Goal: Task Accomplishment & Management: Manage account settings

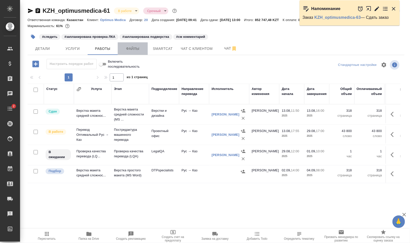
click at [129, 49] on span "Файлы" at bounding box center [133, 49] width 24 height 6
click at [102, 49] on span "Работы" at bounding box center [103, 49] width 24 height 6
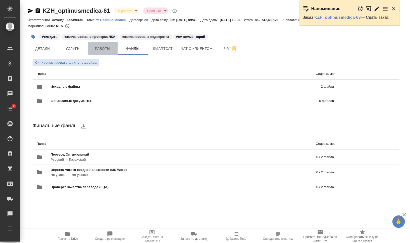
click at [102, 52] on span "Работы" at bounding box center [103, 49] width 24 height 6
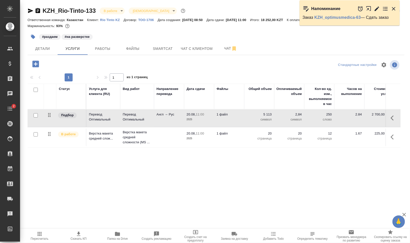
click at [377, 10] on icon "button" at bounding box center [377, 9] width 6 height 6
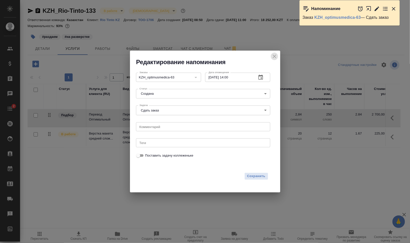
click at [275, 57] on icon "close" at bounding box center [275, 57] width 4 height 4
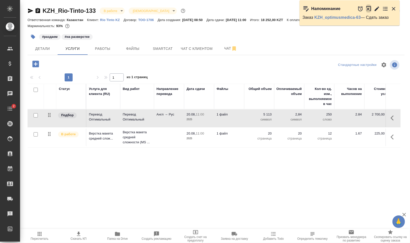
click at [369, 9] on icon "button" at bounding box center [369, 8] width 5 height 5
click at [104, 50] on span "Работы" at bounding box center [103, 49] width 24 height 6
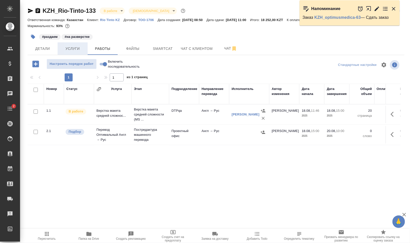
click at [71, 49] on span "Услуги" at bounding box center [73, 49] width 24 height 6
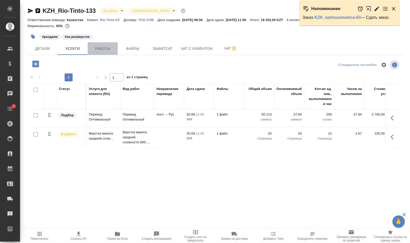
click at [113, 50] on span "Работы" at bounding box center [103, 49] width 24 height 6
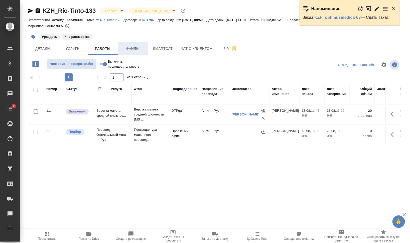
click at [145, 44] on button "Файлы" at bounding box center [133, 48] width 30 height 13
click at [114, 46] on span "Работы" at bounding box center [103, 49] width 24 height 6
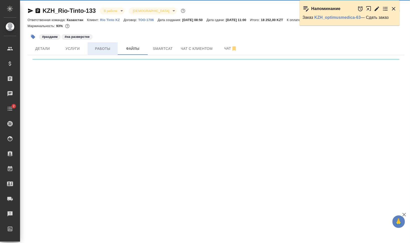
click at [108, 48] on span "Работы" at bounding box center [103, 49] width 24 height 6
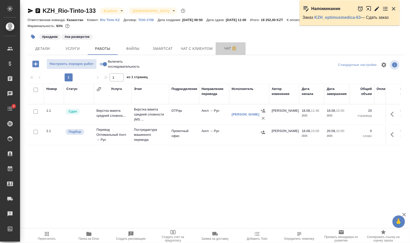
drag, startPoint x: 227, startPoint y: 52, endPoint x: 226, endPoint y: 60, distance: 8.6
click at [227, 52] on button "Чат" at bounding box center [231, 48] width 30 height 13
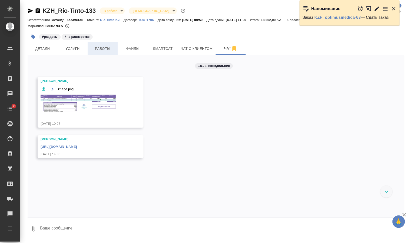
click at [100, 48] on span "Работы" at bounding box center [103, 49] width 24 height 6
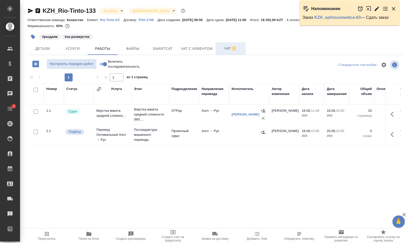
click at [219, 47] on span "Чат" at bounding box center [231, 48] width 24 height 6
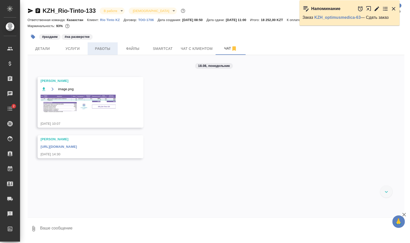
click at [110, 48] on span "Работы" at bounding box center [103, 49] width 24 height 6
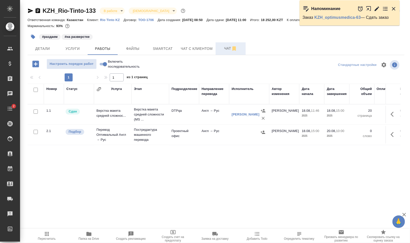
click at [225, 43] on button "Чат" at bounding box center [231, 48] width 30 height 13
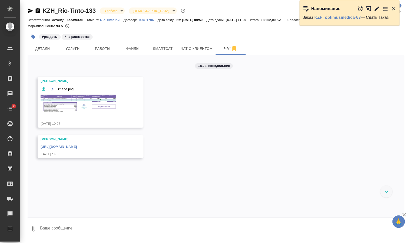
click at [77, 148] on link "https://drive.awatera.com/apps/files/files/10124839?dir=/Shares/Rio%20Tinto/Ord…" at bounding box center [59, 147] width 36 height 4
drag, startPoint x: 168, startPoint y: 44, endPoint x: 165, endPoint y: 60, distance: 16.5
click at [168, 44] on button "Smartcat" at bounding box center [163, 48] width 30 height 13
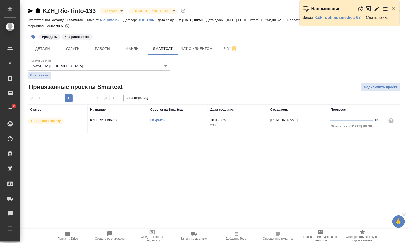
click at [156, 120] on link "Открыть" at bounding box center [157, 120] width 14 height 4
click at [102, 50] on span "Работы" at bounding box center [103, 49] width 24 height 6
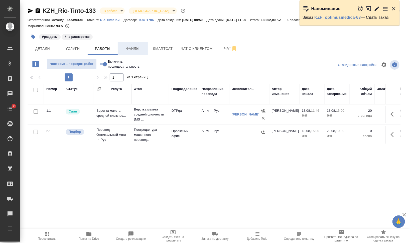
click at [129, 49] on span "Файлы" at bounding box center [133, 49] width 24 height 6
click at [104, 48] on span "Работы" at bounding box center [103, 49] width 24 height 6
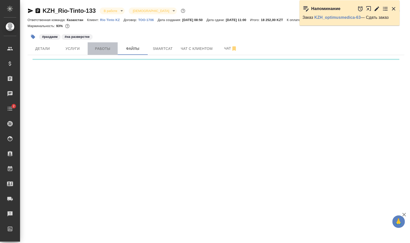
click at [104, 48] on span "Работы" at bounding box center [103, 49] width 24 height 6
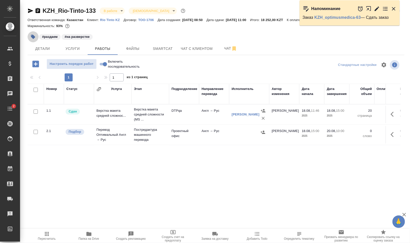
click at [31, 39] on icon "button" at bounding box center [33, 36] width 5 height 5
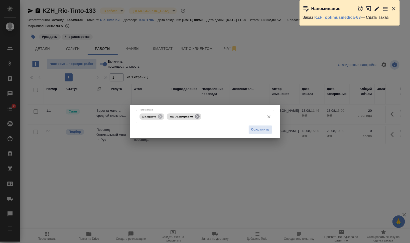
click at [195, 116] on icon at bounding box center [197, 116] width 5 height 5
click at [262, 130] on span "Сохранить" at bounding box center [260, 130] width 18 height 6
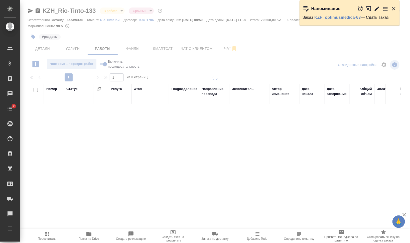
click at [392, 10] on icon "button" at bounding box center [394, 9] width 6 height 6
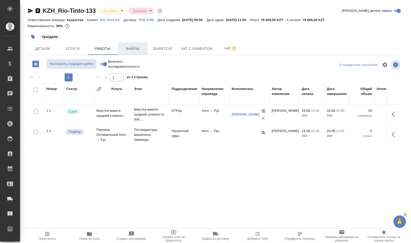
click at [132, 51] on span "Файлы" at bounding box center [133, 49] width 24 height 6
click at [101, 50] on span "Работы" at bounding box center [103, 49] width 24 height 6
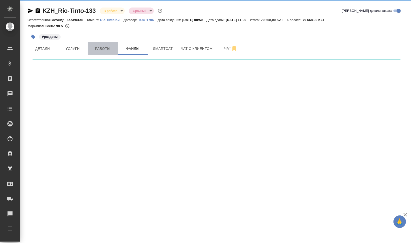
click at [101, 49] on span "Работы" at bounding box center [103, 49] width 24 height 6
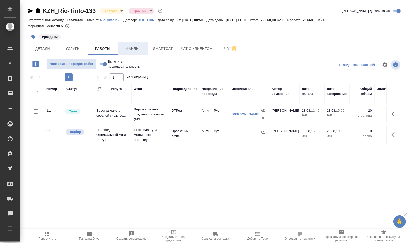
click at [134, 50] on span "Файлы" at bounding box center [133, 49] width 24 height 6
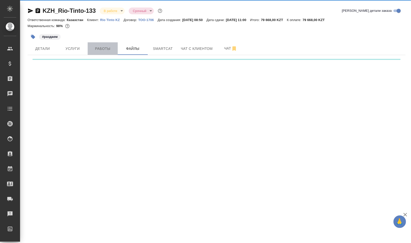
click at [96, 49] on span "Работы" at bounding box center [103, 49] width 24 height 6
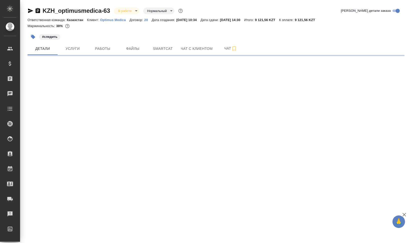
select select "RU"
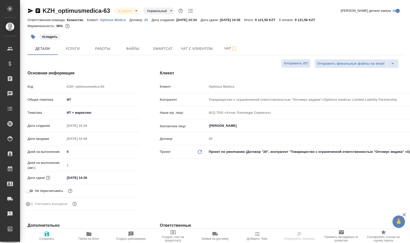
type input "Товарищество с ограниченной ответственностью "Оптимус медика"«Optimus medica» L…"
type textarea "x"
type input "Товарищество с ограниченной ответственностью "Оптимус медика"«Optimus medica» L…"
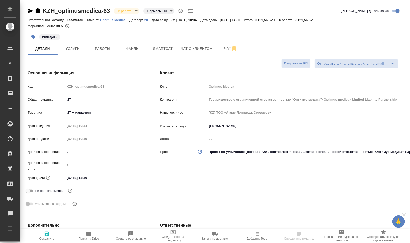
type textarea "x"
type input "Товарищество с ограниченной ответственностью "Оптимус медика"«Optimus medica» L…"
type textarea "x"
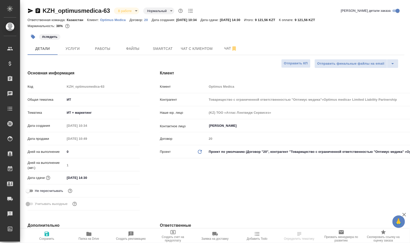
type textarea "x"
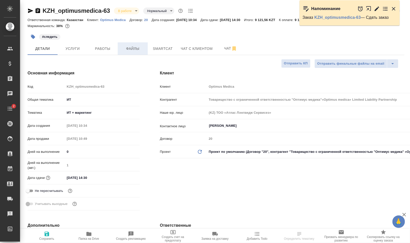
type input "Товарищество с ограниченной ответственностью "Оптимус медика"«Optimus medica» L…"
type textarea "x"
type input "Товарищество с ограниченной ответственностью "Оптимус медика"«Optimus medica» L…"
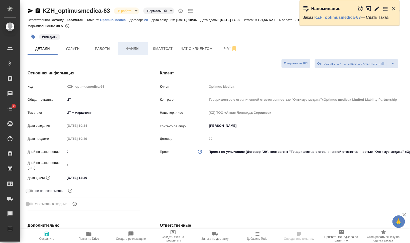
type textarea "x"
click at [111, 46] on span "Работы" at bounding box center [103, 49] width 24 height 6
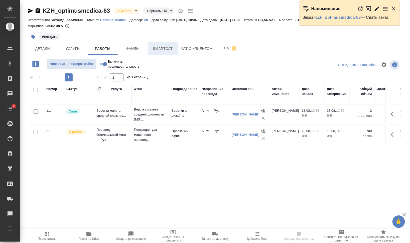
click at [164, 50] on span "Smartcat" at bounding box center [163, 49] width 24 height 6
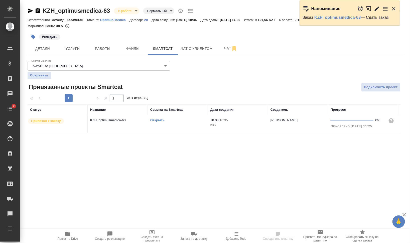
click at [156, 119] on link "Открыть" at bounding box center [157, 120] width 14 height 4
click at [106, 45] on button "Работы" at bounding box center [103, 48] width 30 height 13
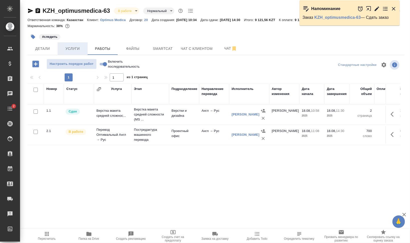
click at [62, 46] on span "Услуги" at bounding box center [73, 49] width 24 height 6
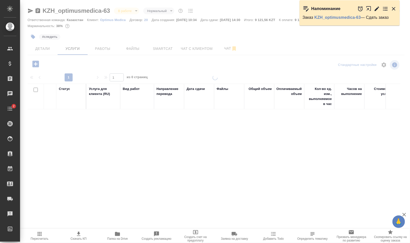
click at [105, 48] on div at bounding box center [215, 102] width 390 height 204
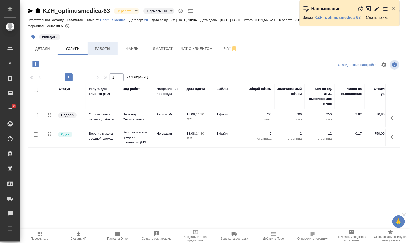
click at [105, 50] on span "Работы" at bounding box center [103, 49] width 24 height 6
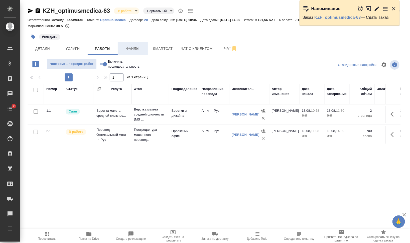
click at [143, 49] on span "Файлы" at bounding box center [133, 49] width 24 height 6
click at [94, 47] on span "Работы" at bounding box center [103, 49] width 24 height 6
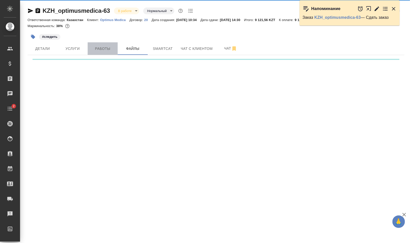
click at [94, 47] on span "Работы" at bounding box center [103, 49] width 24 height 6
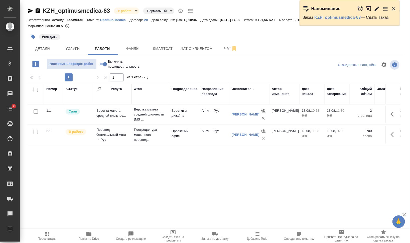
click at [39, 11] on icon "button" at bounding box center [38, 10] width 5 height 5
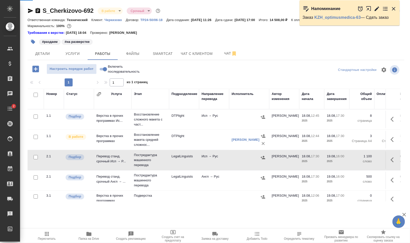
click at [89, 49] on button "Работы" at bounding box center [103, 53] width 30 height 13
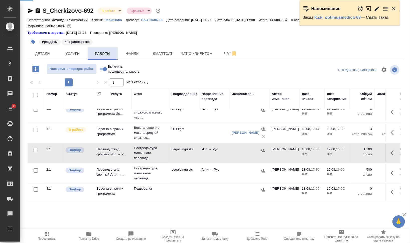
click at [89, 50] on button "Работы" at bounding box center [103, 53] width 30 height 13
click at [99, 51] on span "Работы" at bounding box center [103, 54] width 24 height 6
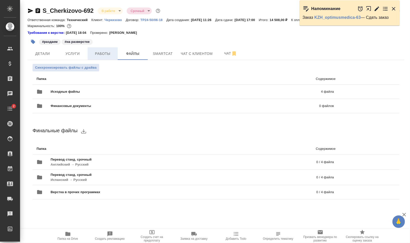
click at [106, 51] on span "Работы" at bounding box center [103, 54] width 24 height 6
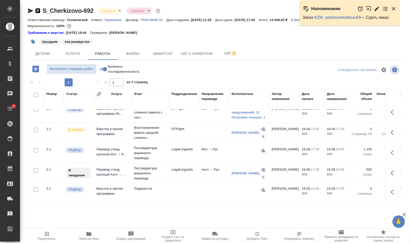
scroll to position [11, 0]
click at [210, 121] on td "Англ → Рус" at bounding box center [214, 113] width 30 height 18
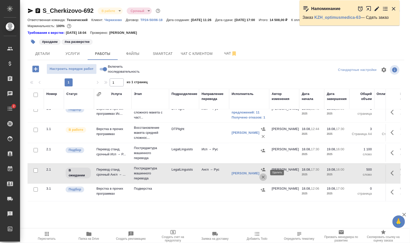
click at [263, 175] on icon "button" at bounding box center [263, 177] width 5 height 5
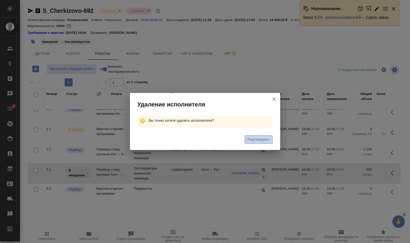
click at [262, 140] on span "Подтвердить" at bounding box center [259, 140] width 22 height 6
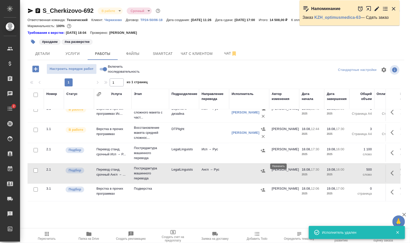
click at [262, 168] on icon "button" at bounding box center [263, 170] width 5 height 5
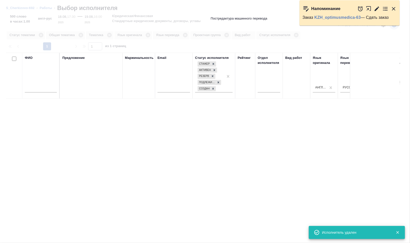
click at [43, 88] on input "text" at bounding box center [41, 89] width 32 height 6
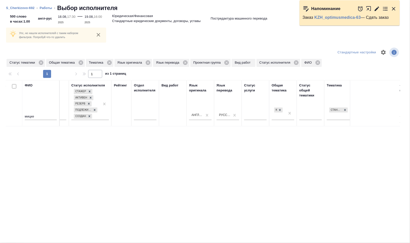
scroll to position [0, 190]
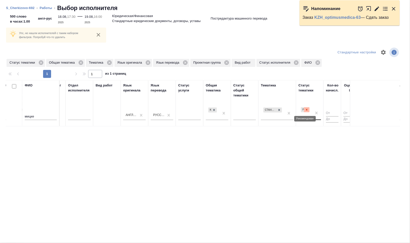
click at [307, 110] on icon at bounding box center [307, 110] width 4 height 4
click at [35, 116] on input "мицке" at bounding box center [41, 117] width 32 height 6
type input "м"
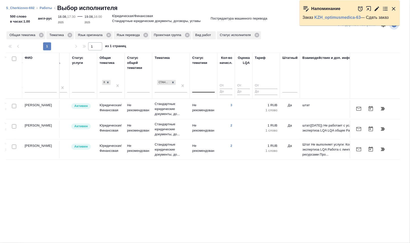
scroll to position [0, 299]
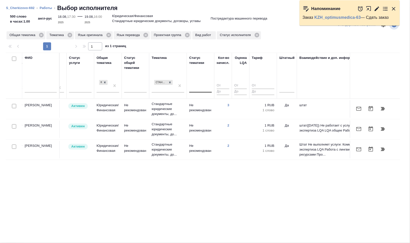
click at [42, 6] on li "Работы" at bounding box center [46, 8] width 13 height 5
click at [43, 7] on link "Работы" at bounding box center [46, 8] width 13 height 4
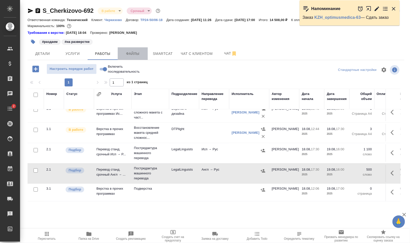
click at [128, 50] on button "Файлы" at bounding box center [133, 53] width 30 height 13
click at [96, 50] on button "Работы" at bounding box center [103, 53] width 30 height 13
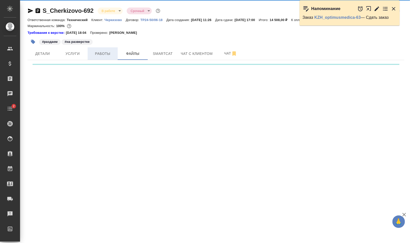
click at [96, 51] on span "Работы" at bounding box center [103, 54] width 24 height 6
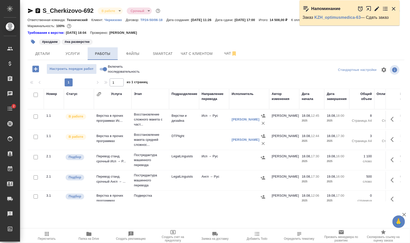
click at [101, 57] on button "Работы" at bounding box center [103, 53] width 30 height 13
click at [264, 177] on icon "button" at bounding box center [263, 177] width 5 height 5
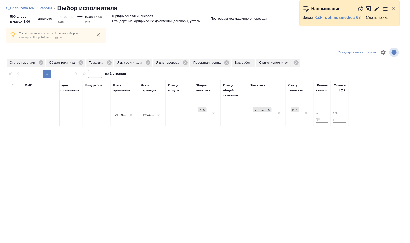
scroll to position [0, 200]
click at [225, 63] on icon at bounding box center [226, 62] width 5 height 5
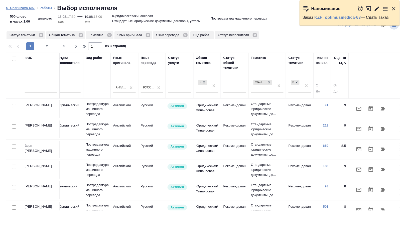
click at [30, 8] on link "S_Cherkizovo-692" at bounding box center [20, 8] width 29 height 4
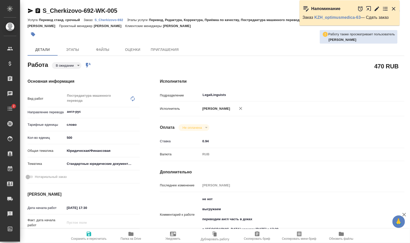
type textarea "x"
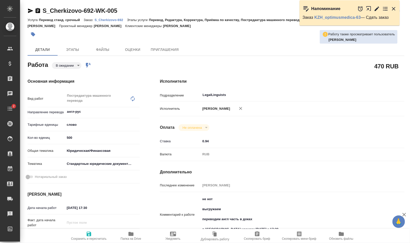
type textarea "x"
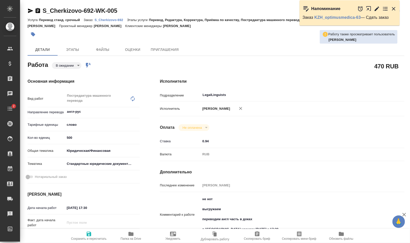
type textarea "x"
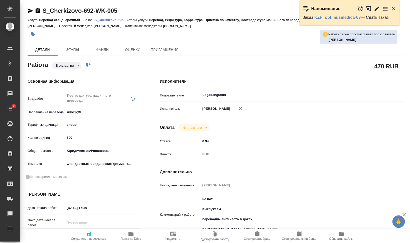
type textarea "x"
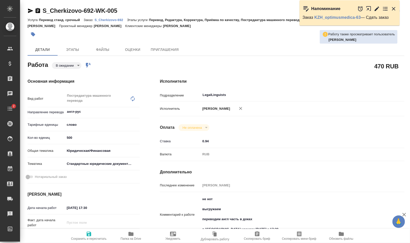
click at [29, 10] on icon "button" at bounding box center [30, 11] width 5 height 5
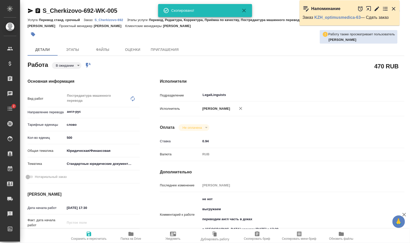
type textarea "x"
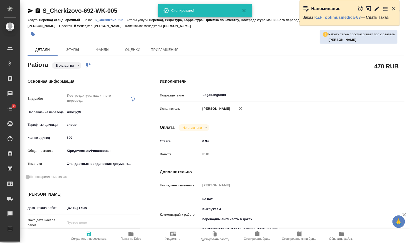
type textarea "x"
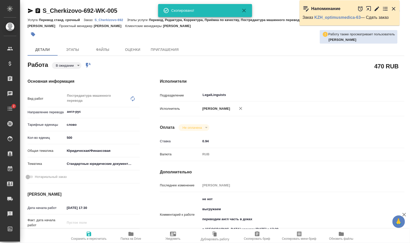
type textarea "x"
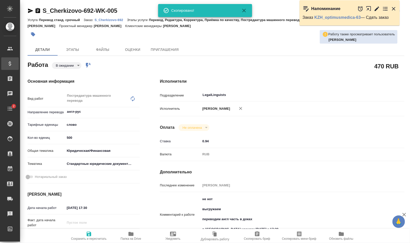
type textarea "x"
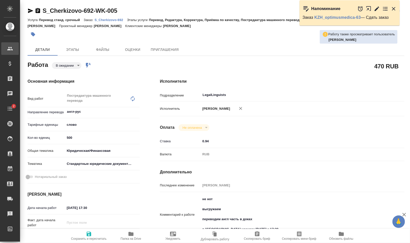
type textarea "x"
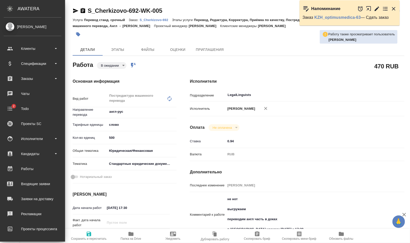
type textarea "x"
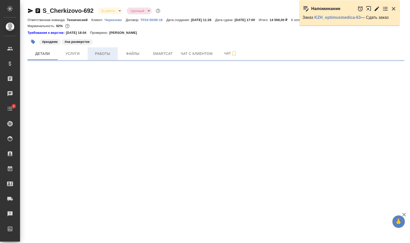
select select "RU"
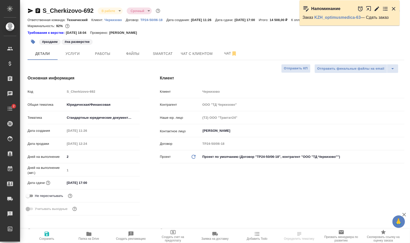
type textarea "x"
click at [86, 233] on icon "button" at bounding box center [89, 234] width 6 height 6
type textarea "x"
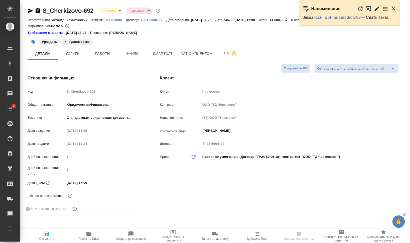
type textarea "x"
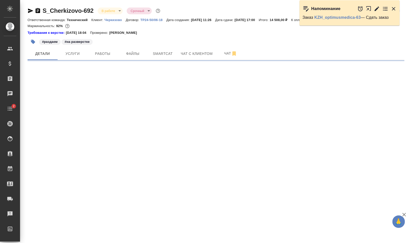
select select "RU"
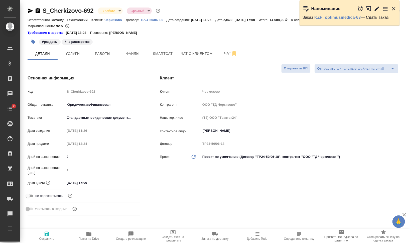
type textarea "x"
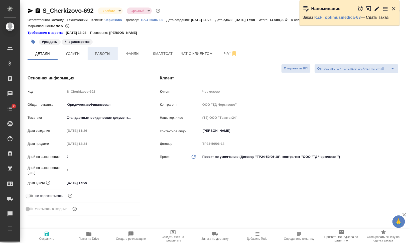
type textarea "x"
click at [119, 54] on button "Файлы" at bounding box center [133, 53] width 30 height 13
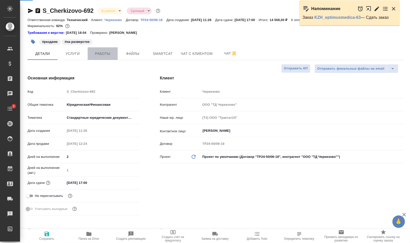
click at [105, 54] on span "Работы" at bounding box center [103, 54] width 24 height 6
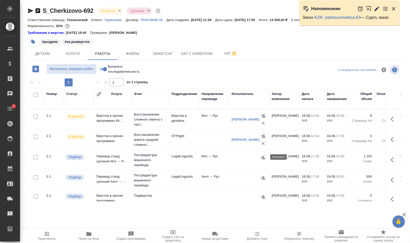
click at [263, 156] on icon "button" at bounding box center [263, 157] width 5 height 3
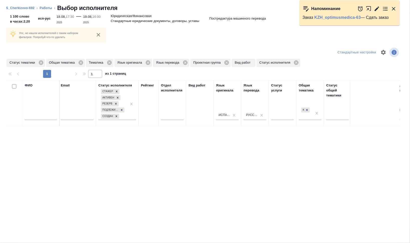
scroll to position [0, 141]
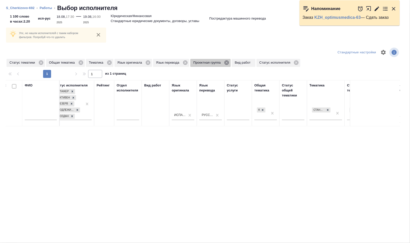
click at [226, 62] on icon at bounding box center [226, 62] width 5 height 5
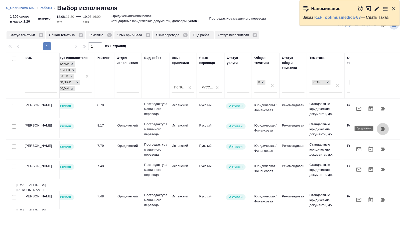
click at [382, 128] on icon "button" at bounding box center [383, 129] width 4 height 4
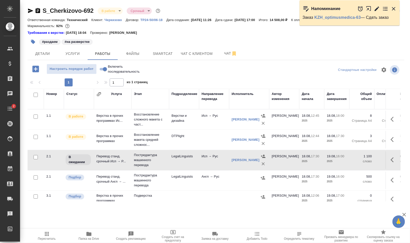
click at [265, 178] on icon "button" at bounding box center [263, 177] width 5 height 3
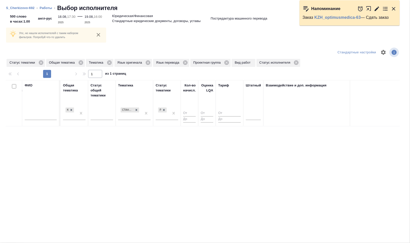
scroll to position [0, 333]
click at [226, 62] on icon at bounding box center [227, 63] width 6 height 6
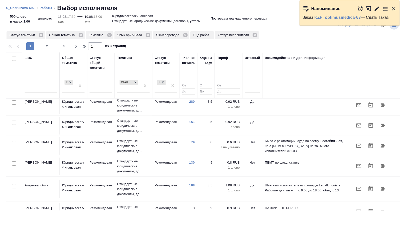
scroll to position [157, 333]
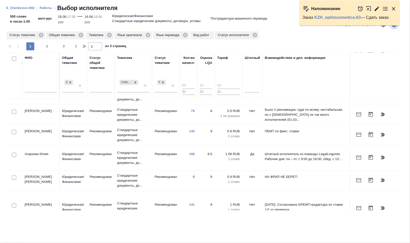
click at [46, 87] on input "text" at bounding box center [41, 89] width 32 height 6
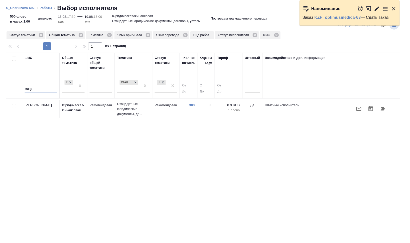
scroll to position [0, 333]
type input "мицк"
click at [383, 110] on icon "button" at bounding box center [383, 109] width 6 height 6
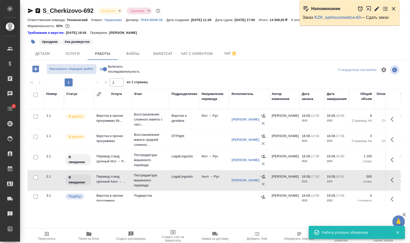
scroll to position [0, 0]
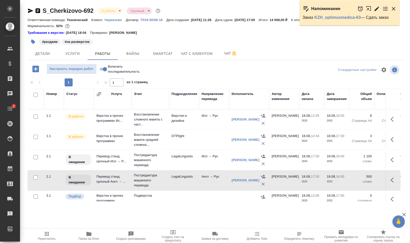
drag, startPoint x: 395, startPoint y: 8, endPoint x: 393, endPoint y: 19, distance: 10.8
click at [393, 19] on div "Напоминание Заказ KZH_optimusmedica-63 — Сдать заказ" at bounding box center [350, 12] width 100 height 25
click at [32, 40] on icon "button" at bounding box center [33, 42] width 4 height 4
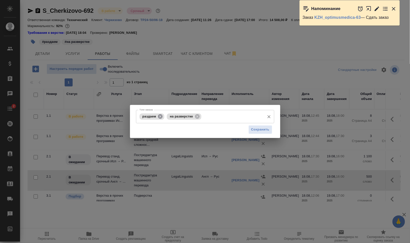
click at [160, 114] on icon at bounding box center [160, 116] width 5 height 5
click at [203, 115] on input "Тэги заказа" at bounding box center [218, 116] width 87 height 9
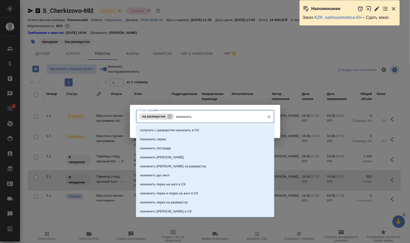
type input "назначить п"
click at [205, 127] on li "Назначить перка" at bounding box center [205, 130] width 138 height 9
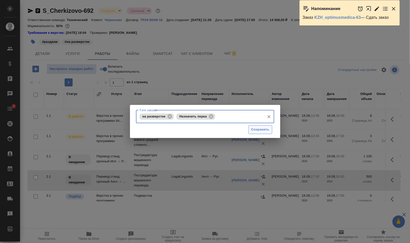
click at [265, 129] on span "Сохранить" at bounding box center [260, 130] width 18 height 6
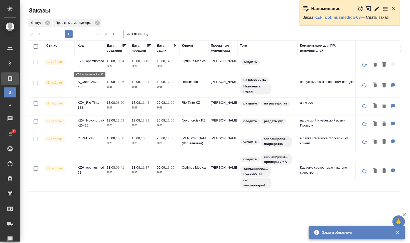
click at [91, 62] on p "KZH_optimusmedica-63" at bounding box center [90, 64] width 24 height 10
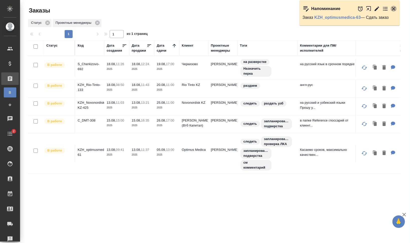
click at [393, 9] on icon "button" at bounding box center [394, 9] width 4 height 4
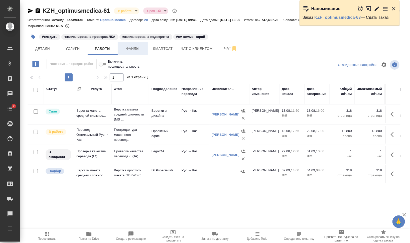
click at [132, 48] on span "Файлы" at bounding box center [133, 49] width 24 height 6
click at [101, 49] on span "Работы" at bounding box center [103, 49] width 24 height 6
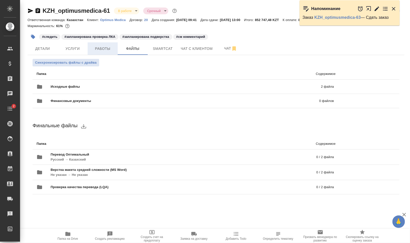
click at [101, 49] on span "Работы" at bounding box center [103, 49] width 24 height 6
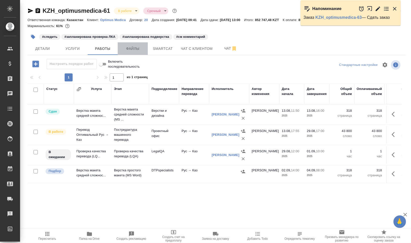
click at [140, 49] on span "Файлы" at bounding box center [133, 49] width 24 height 6
click at [104, 49] on span "Работы" at bounding box center [103, 49] width 24 height 6
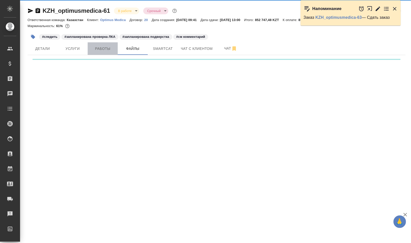
click at [104, 49] on span "Работы" at bounding box center [103, 49] width 24 height 6
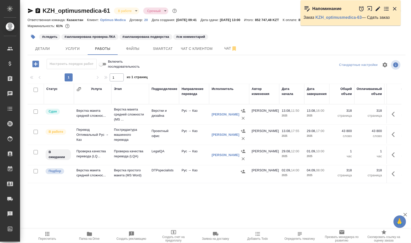
click at [392, 8] on div at bounding box center [378, 8] width 39 height 11
click at [397, 9] on icon "button" at bounding box center [395, 9] width 6 height 6
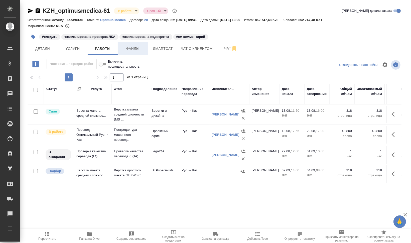
click at [141, 52] on button "Файлы" at bounding box center [133, 48] width 30 height 13
click at [90, 50] on button "Работы" at bounding box center [103, 48] width 30 height 13
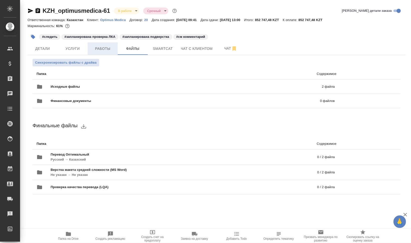
click at [106, 48] on span "Работы" at bounding box center [103, 49] width 24 height 6
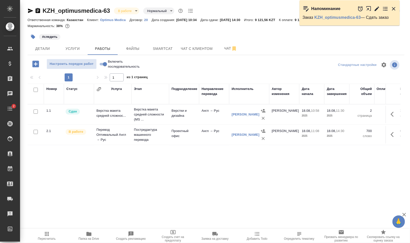
click at [244, 132] on div "[PERSON_NAME]" at bounding box center [246, 134] width 28 height 5
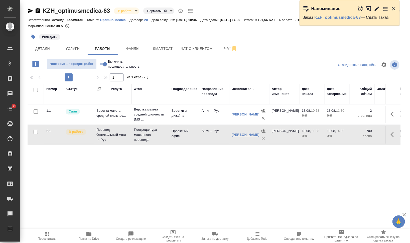
click at [243, 134] on link "[PERSON_NAME]" at bounding box center [246, 135] width 28 height 4
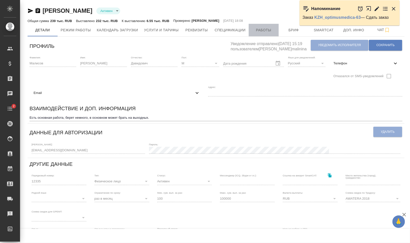
click at [260, 29] on span "Работы" at bounding box center [264, 30] width 24 height 6
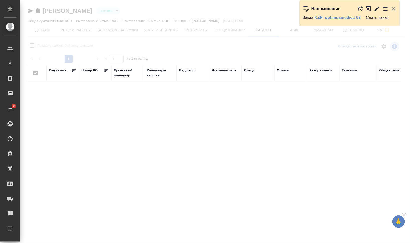
checkbox input "false"
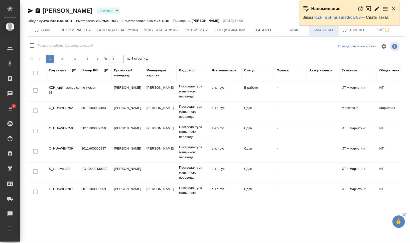
click at [322, 32] on span "Smartcat" at bounding box center [324, 30] width 24 height 6
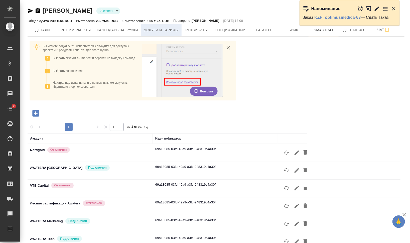
click at [157, 30] on span "Услуги и тарифы" at bounding box center [161, 30] width 35 height 6
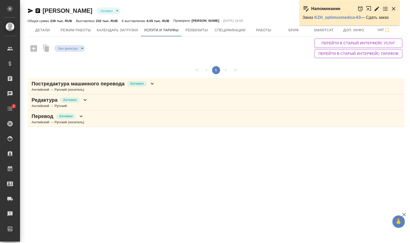
click at [142, 115] on div "Перевод Активен Английский → Русский (носитель)" at bounding box center [216, 119] width 377 height 16
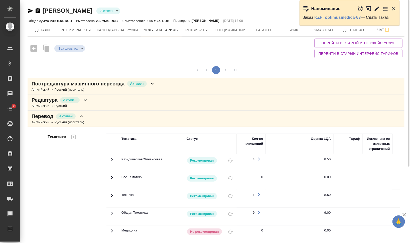
click at [102, 86] on p "Постредактура машинного перевода" at bounding box center [78, 83] width 93 height 7
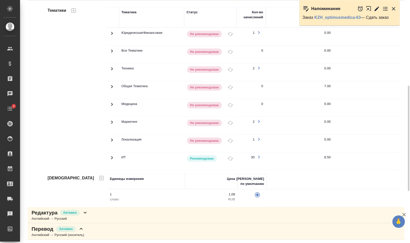
scroll to position [188, 0]
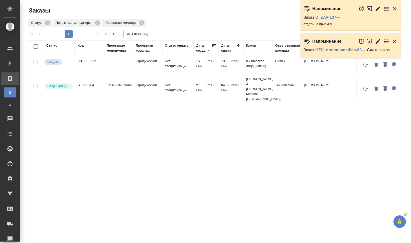
click at [395, 40] on icon "button" at bounding box center [395, 42] width 4 height 4
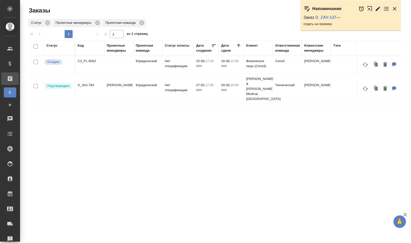
click at [395, 6] on icon "button" at bounding box center [395, 9] width 6 height 6
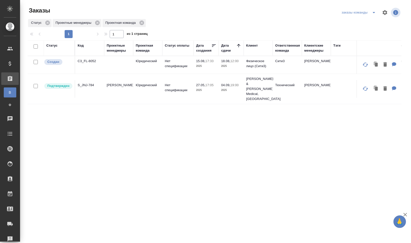
click at [79, 43] on div "Код" at bounding box center [81, 45] width 6 height 5
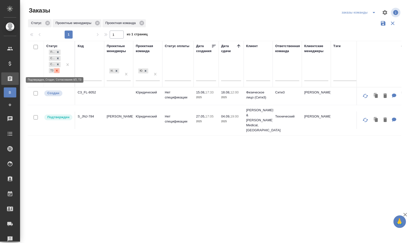
click at [56, 70] on icon at bounding box center [57, 71] width 4 height 4
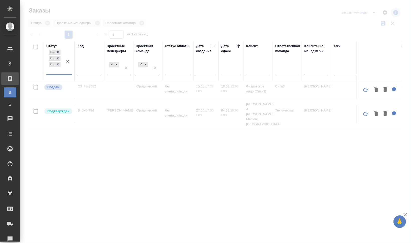
click at [56, 70] on div "Подтвержден Создан Согласование КП" at bounding box center [54, 62] width 17 height 26
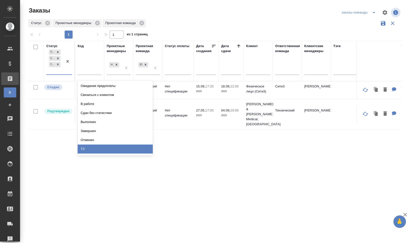
click at [113, 148] on div "ТЗ" at bounding box center [115, 149] width 75 height 9
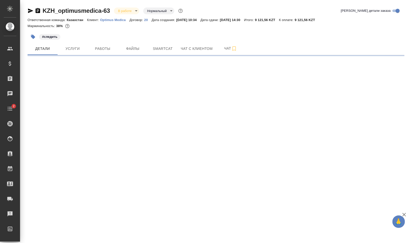
select select "RU"
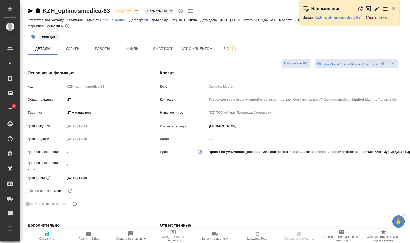
type input "Товарищество с ограниченной ответственностью "Оптимус медика"«Optimus medica» L…"
type textarea "x"
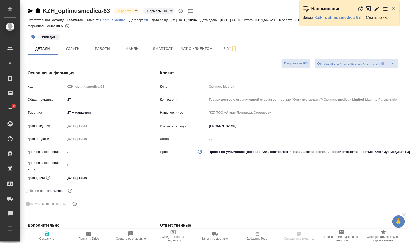
type textarea "x"
type input "Товарищество с ограниченной ответственностью "Оптимус медика"«Optimus medica» L…"
type textarea "x"
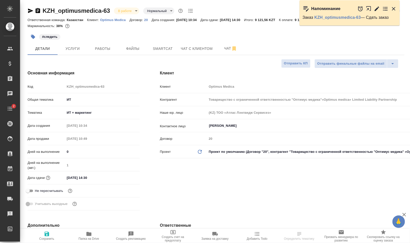
type textarea "x"
type input "Товарищество с ограниченной ответственностью "Оптимус медика"«Optimus medica» L…"
type textarea "x"
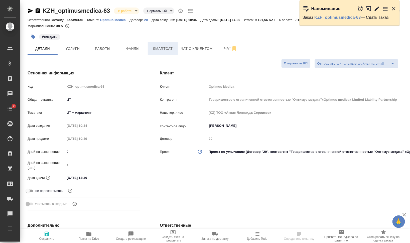
click at [161, 47] on span "Smartcat" at bounding box center [163, 49] width 24 height 6
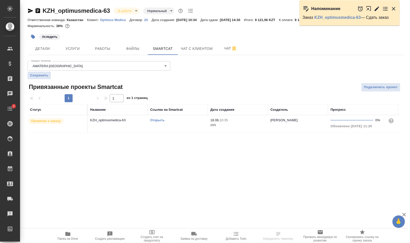
click at [158, 122] on div "Открыть" at bounding box center [177, 120] width 55 height 5
click at [160, 119] on link "Открыть" at bounding box center [157, 120] width 14 height 4
click at [165, 126] on td "Открыть" at bounding box center [178, 124] width 60 height 18
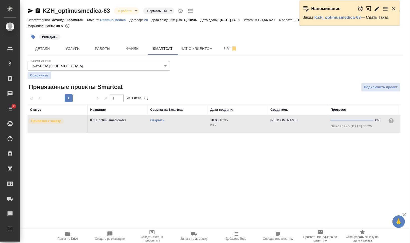
click at [165, 126] on td "Открыть" at bounding box center [178, 124] width 60 height 18
click at [55, 188] on div ".cls-1 fill:#fff; AWATERA [PERSON_NAME] [PERSON_NAME] Спецификации Заказы 0 Чат…" at bounding box center [205, 121] width 410 height 243
click at [74, 241] on button "Папка на Drive" at bounding box center [68, 236] width 42 height 14
click at [132, 9] on body "🙏 .cls-1 fill:#fff; AWATERA Валеев Динар Клиенты Спецификации Заказы 0 Чаты 2 T…" at bounding box center [205, 121] width 410 height 243
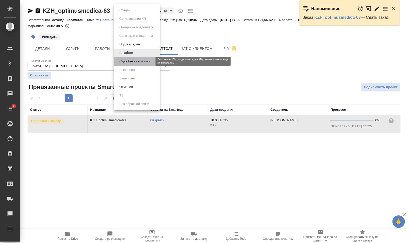
click at [141, 60] on button "Сдан без статистики" at bounding box center [135, 62] width 34 height 6
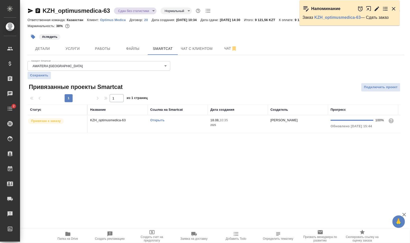
click at [152, 13] on body "🙏 .cls-1 fill:#fff; AWATERA Валеев Динар Клиенты Спецификации Заказы 0 Чаты 2 T…" at bounding box center [205, 121] width 410 height 243
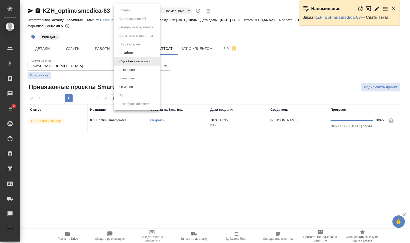
click at [73, 38] on div at bounding box center [205, 121] width 410 height 243
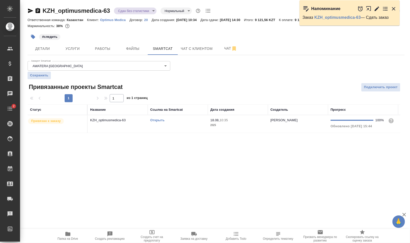
click at [34, 36] on icon "button" at bounding box center [33, 36] width 5 height 5
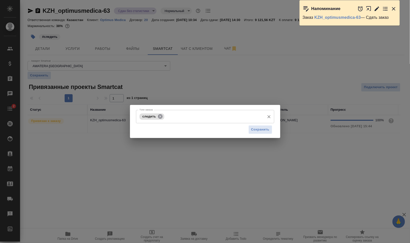
click at [163, 116] on icon at bounding box center [161, 117] width 6 height 6
click at [260, 132] on span "Сохранить" at bounding box center [260, 130] width 18 height 6
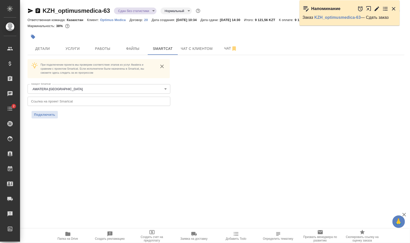
click at [394, 8] on icon "button" at bounding box center [394, 9] width 4 height 4
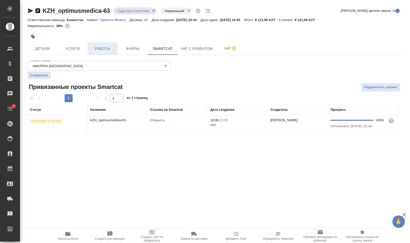
click at [103, 49] on span "Работы" at bounding box center [103, 49] width 24 height 6
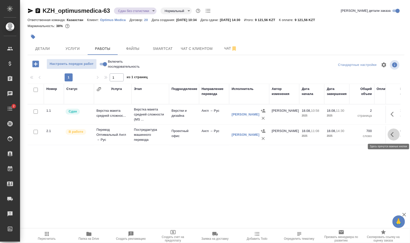
drag, startPoint x: 398, startPoint y: 134, endPoint x: 396, endPoint y: 137, distance: 3.8
click at [398, 134] on button "button" at bounding box center [394, 135] width 12 height 12
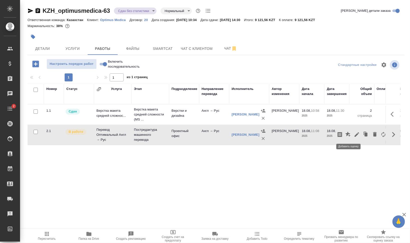
click at [351, 132] on button "button" at bounding box center [348, 135] width 9 height 12
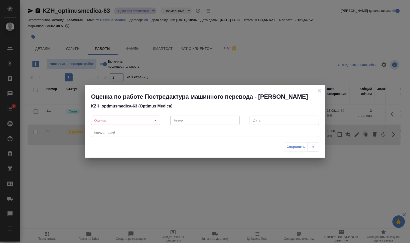
click at [321, 88] on icon "close" at bounding box center [320, 91] width 6 height 6
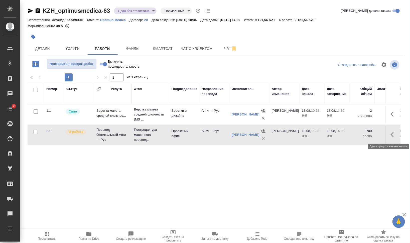
click at [391, 136] on icon "button" at bounding box center [394, 135] width 6 height 6
click at [356, 135] on icon "button" at bounding box center [357, 134] width 5 height 5
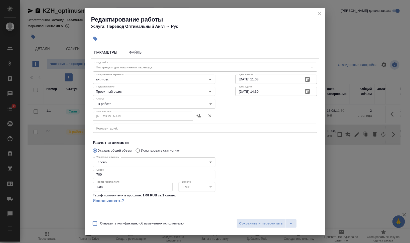
click at [115, 102] on body "🙏 .cls-1 fill:#fff; AWATERA Валеев Динар Клиенты Спецификации Заказы 0 Чаты 2 T…" at bounding box center [205, 121] width 410 height 243
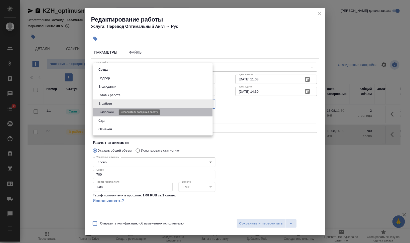
drag, startPoint x: 107, startPoint y: 110, endPoint x: 109, endPoint y: 112, distance: 3.1
click at [106, 110] on button "Выполнен" at bounding box center [106, 112] width 18 height 6
type input "completed"
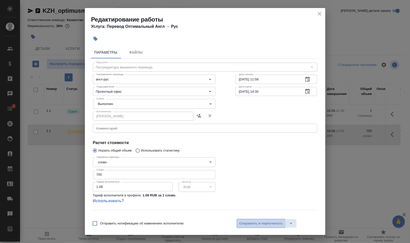
click at [248, 222] on span "Сохранить и пересчитать" at bounding box center [262, 224] width 44 height 6
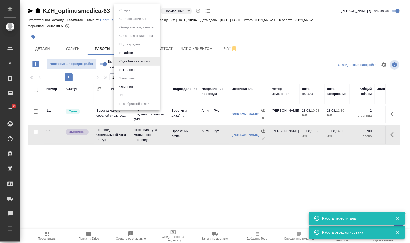
click at [153, 12] on body "🙏 .cls-1 fill:#fff; AWATERA Валеев Динар Клиенты Спецификации Заказы 0 Чаты 2 T…" at bounding box center [205, 121] width 410 height 243
drag, startPoint x: 135, startPoint y: 66, endPoint x: 199, endPoint y: 32, distance: 72.5
click at [199, 32] on div "Создан Согласование КП Ожидание предоплаты Связаться с клиентом Подтвержден В р…" at bounding box center [205, 121] width 410 height 243
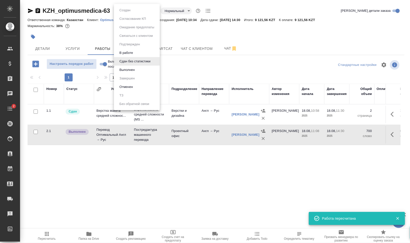
click at [143, 163] on div at bounding box center [205, 121] width 410 height 243
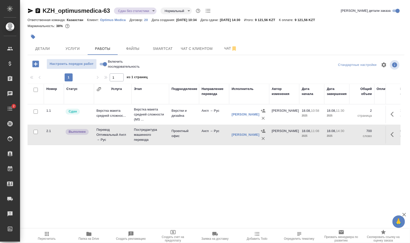
click at [47, 238] on span "Пересчитать" at bounding box center [47, 239] width 18 height 4
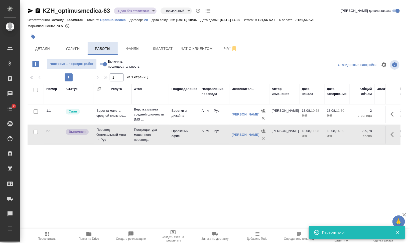
click at [101, 48] on span "Работы" at bounding box center [103, 49] width 24 height 6
click at [139, 44] on button "Файлы" at bounding box center [133, 48] width 30 height 13
click at [114, 46] on span "Работы" at bounding box center [103, 49] width 24 height 6
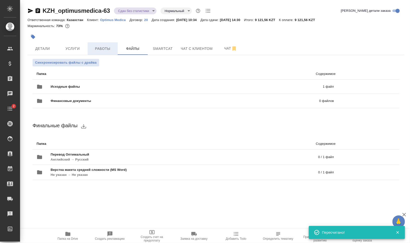
click at [114, 46] on span "Работы" at bounding box center [103, 49] width 24 height 6
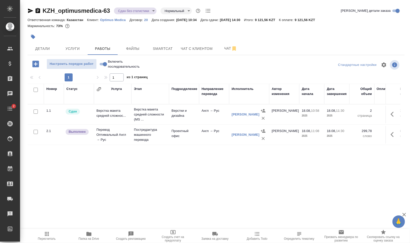
click at [59, 233] on span "Пересчитать" at bounding box center [47, 236] width 36 height 10
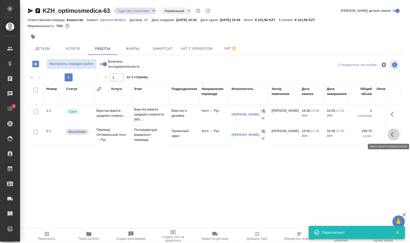
click at [395, 133] on icon "button" at bounding box center [394, 135] width 6 height 6
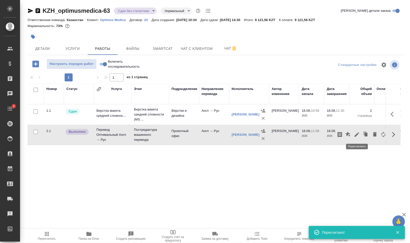
click at [357, 135] on icon "button" at bounding box center [357, 135] width 6 height 6
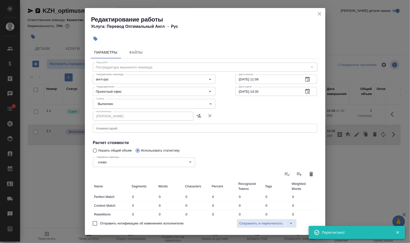
click at [98, 103] on body "🙏 .cls-1 fill:#fff; AWATERA Валеев Динар Клиенты Спецификации Заказы 0 Чаты 2 T…" at bounding box center [205, 121] width 410 height 243
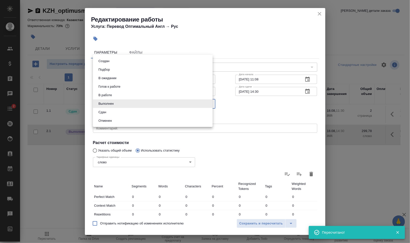
click at [100, 115] on li "Сдан" at bounding box center [153, 112] width 120 height 9
type input "closed"
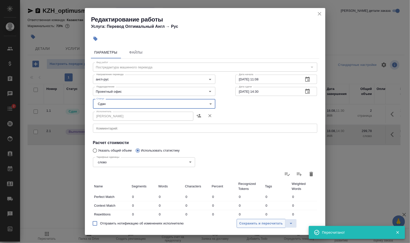
click at [261, 224] on span "Сохранить и пересчитать" at bounding box center [262, 224] width 44 height 6
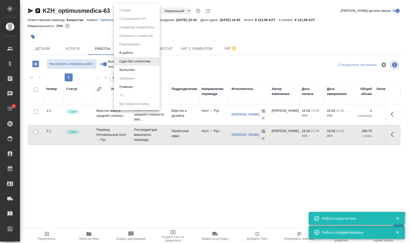
click at [137, 13] on body "🙏 .cls-1 fill:#fff; AWATERA Валеев Динар Клиенты Спецификации Заказы 0 Чаты 2 T…" at bounding box center [205, 121] width 410 height 243
click at [130, 13] on button "Выполнен" at bounding box center [125, 11] width 14 height 6
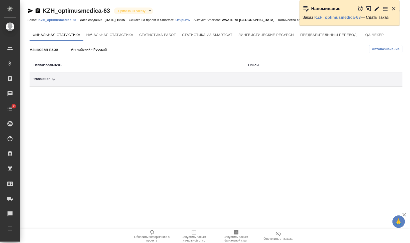
click at [59, 78] on div "translation" at bounding box center [137, 79] width 207 height 6
click at [391, 49] on span "Автоназначение" at bounding box center [386, 49] width 28 height 5
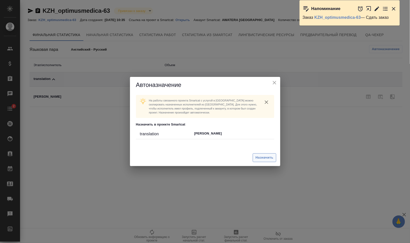
click at [261, 159] on span "Назначить" at bounding box center [265, 158] width 18 height 6
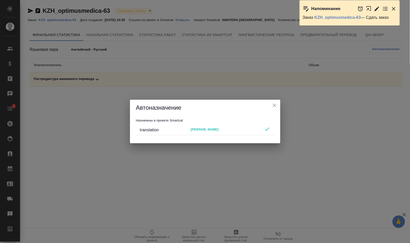
click at [275, 104] on icon "close" at bounding box center [275, 105] width 6 height 6
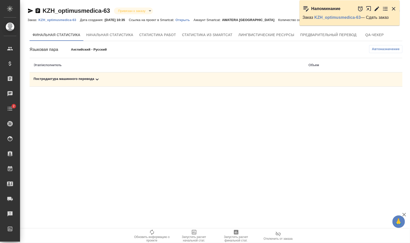
click at [177, 81] on div "Постредактура машинного перевода" at bounding box center [167, 79] width 267 height 6
click at [235, 236] on span "Запустить расчет финальной стат." at bounding box center [236, 238] width 36 height 7
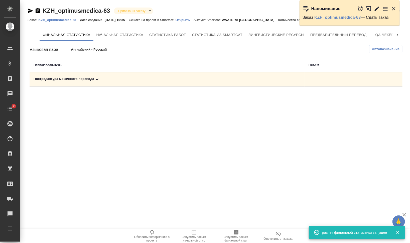
click at [96, 79] on icon at bounding box center [97, 80] width 3 height 2
drag, startPoint x: 387, startPoint y: 98, endPoint x: 384, endPoint y: 99, distance: 3.6
click at [387, 98] on span at bounding box center [393, 97] width 12 height 12
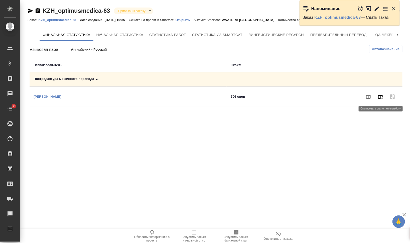
click at [383, 99] on icon "button" at bounding box center [381, 97] width 6 height 6
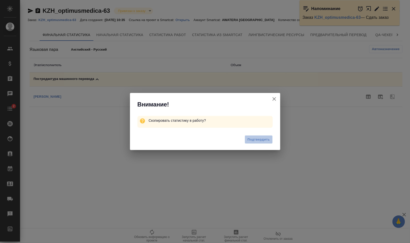
click at [265, 137] on span "Подтвердить" at bounding box center [259, 140] width 22 height 6
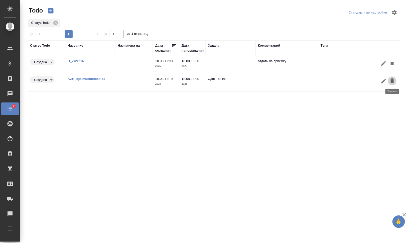
click at [391, 81] on icon "button" at bounding box center [392, 81] width 6 height 6
click at [75, 60] on link "D_ZAV-137" at bounding box center [76, 61] width 17 height 4
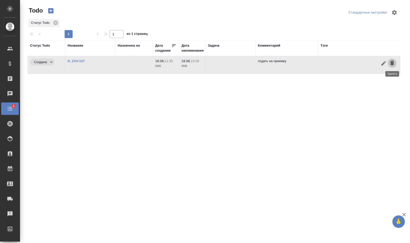
click at [393, 59] on button "button" at bounding box center [392, 63] width 9 height 9
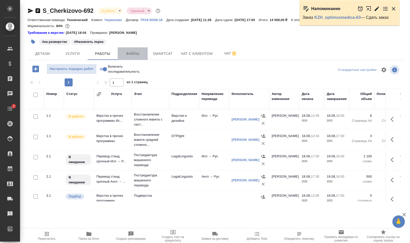
click at [131, 53] on span "Файлы" at bounding box center [133, 54] width 24 height 6
click at [104, 53] on span "Работы" at bounding box center [103, 54] width 24 height 6
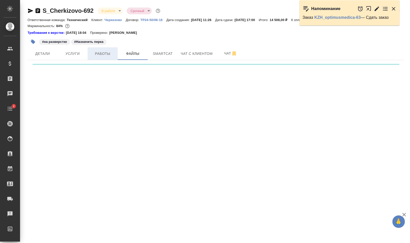
click at [104, 53] on span "Работы" at bounding box center [103, 54] width 24 height 6
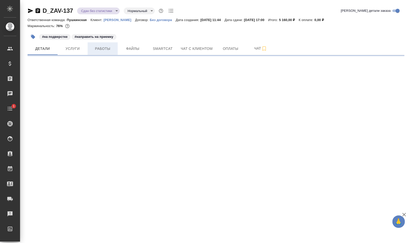
click at [106, 50] on span "Работы" at bounding box center [103, 49] width 24 height 6
select select "RU"
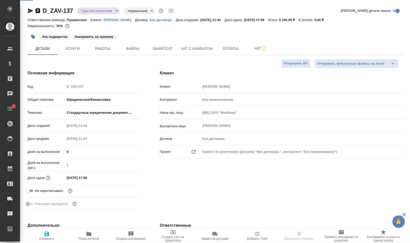
type textarea "x"
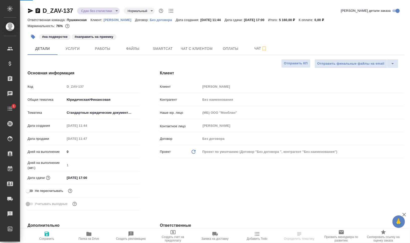
type textarea "x"
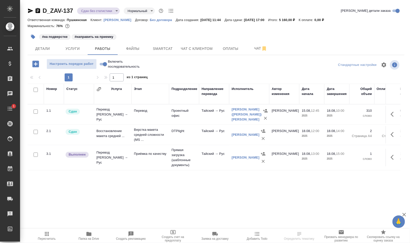
click at [395, 160] on icon "button" at bounding box center [394, 157] width 6 height 6
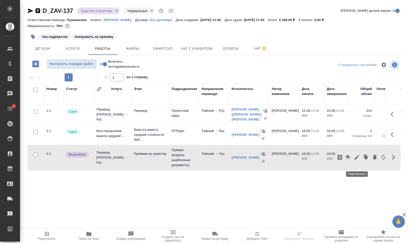
click at [358, 160] on icon "button" at bounding box center [357, 157] width 5 height 5
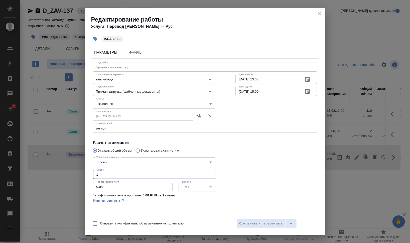
drag, startPoint x: 107, startPoint y: 172, endPoint x: 84, endPoint y: 172, distance: 22.8
click at [84, 172] on div "Редактирование работы Услуга: Перевод Стандарт Тайский → Рус #311 слов Параметр…" at bounding box center [205, 121] width 410 height 243
type input "311"
drag, startPoint x: 247, startPoint y: 224, endPoint x: 128, endPoint y: 118, distance: 159.7
click at [147, 133] on div "Редактирование работы Услуга: Перевод Стандарт Тайский → Рус #311 слов Параметр…" at bounding box center [205, 121] width 241 height 227
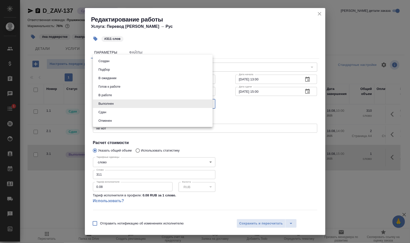
click at [123, 103] on body "🙏 .cls-1 fill:#fff; AWATERA Валеев Динар Клиенты Спецификации Заказы 0 Чаты 1 T…" at bounding box center [205, 121] width 410 height 243
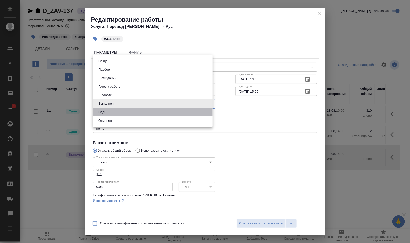
click at [115, 110] on li "Сдан" at bounding box center [153, 112] width 120 height 9
type input "closed"
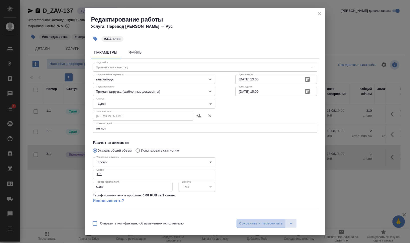
click at [266, 222] on span "Сохранить и пересчитать" at bounding box center [262, 224] width 44 height 6
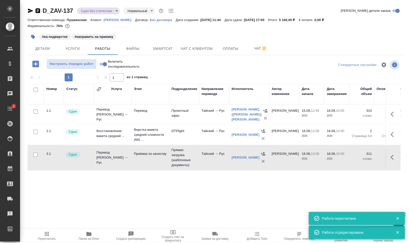
click at [36, 37] on button "button" at bounding box center [33, 36] width 11 height 11
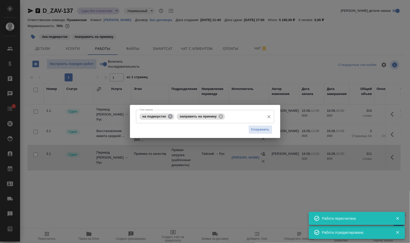
click at [169, 115] on icon at bounding box center [171, 117] width 6 height 6
click at [182, 117] on icon at bounding box center [183, 116] width 5 height 5
click at [262, 128] on span "Сохранить" at bounding box center [260, 130] width 18 height 6
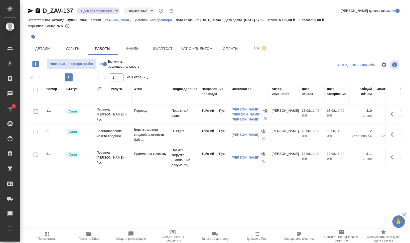
click at [89, 234] on icon "button" at bounding box center [88, 234] width 5 height 4
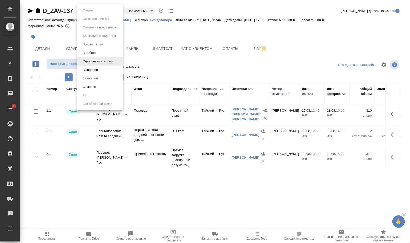
click at [111, 10] on body "🙏 .cls-1 fill:#fff; AWATERA Валеев Динар Клиенты Спецификации Заказы 0 Чаты 1 T…" at bounding box center [205, 121] width 410 height 243
click at [101, 68] on li "Выполнен" at bounding box center [100, 70] width 46 height 9
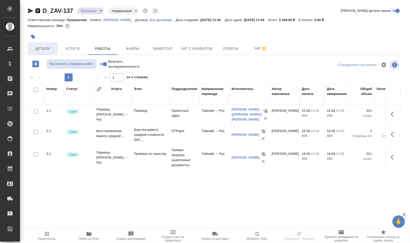
click at [45, 52] on button "Детали" at bounding box center [43, 48] width 30 height 13
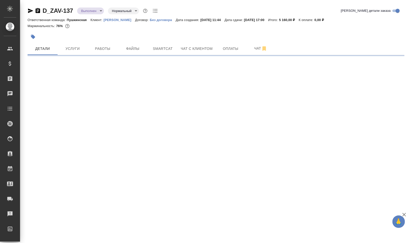
select select "RU"
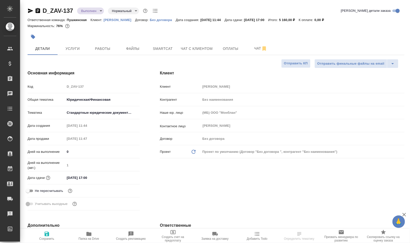
type textarea "x"
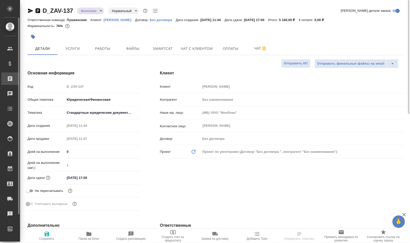
type textarea "x"
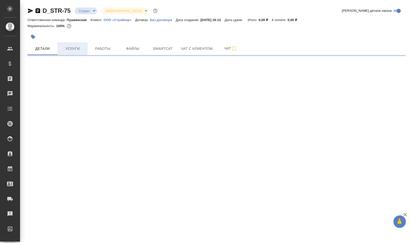
select select "RU"
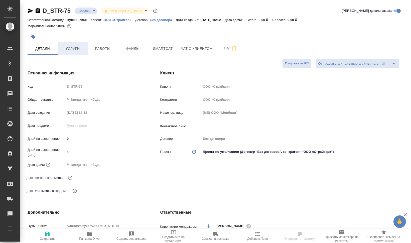
type textarea "x"
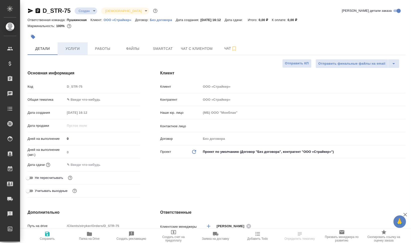
type textarea "x"
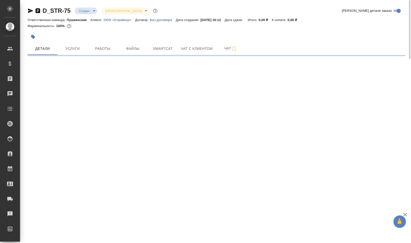
select select "RU"
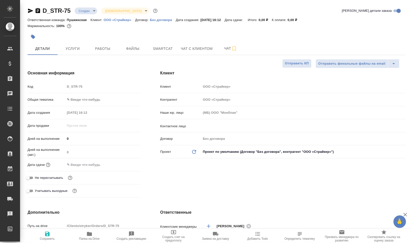
type textarea "x"
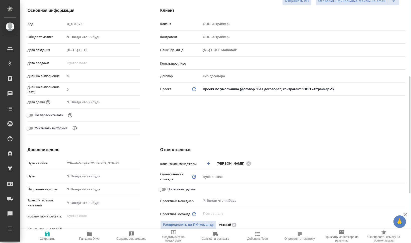
scroll to position [94, 0]
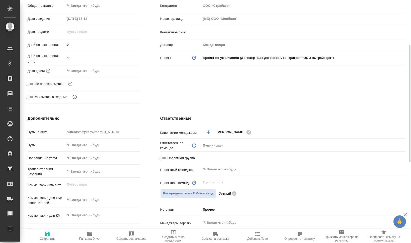
type textarea "x"
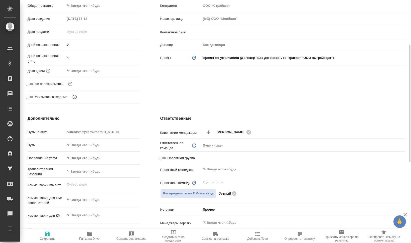
type textarea "x"
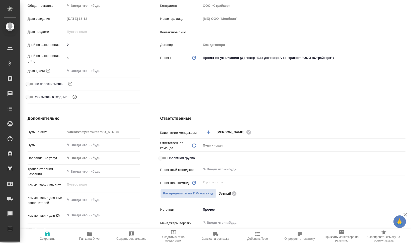
type textarea "x"
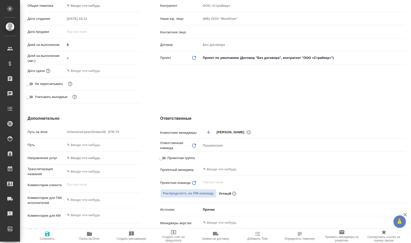
type textarea "x"
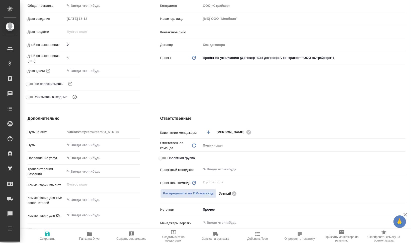
type textarea "x"
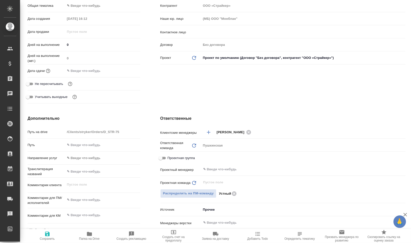
type textarea "x"
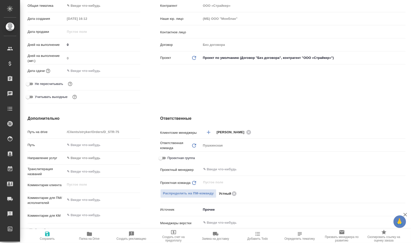
scroll to position [0, 0]
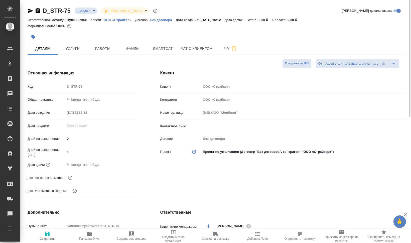
type textarea "x"
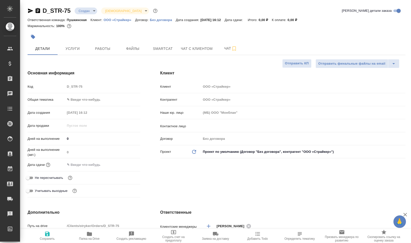
type textarea "x"
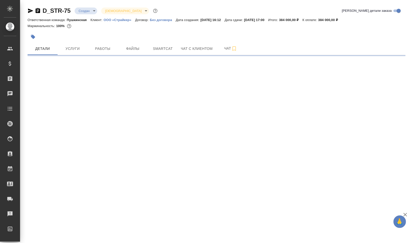
select select "RU"
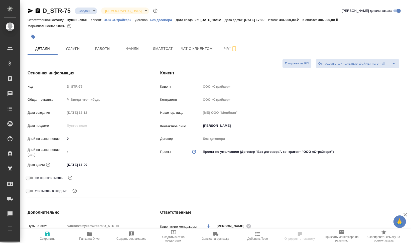
type textarea "x"
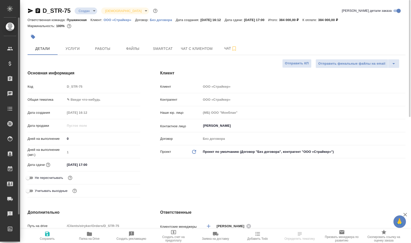
type textarea "x"
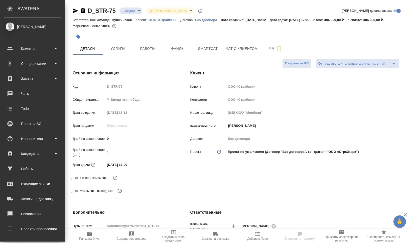
type textarea "x"
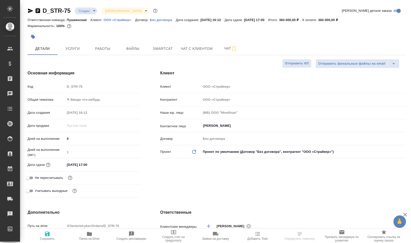
type textarea "x"
select select "RU"
type textarea "x"
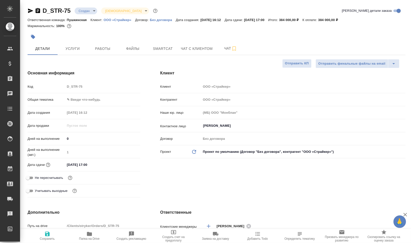
type textarea "x"
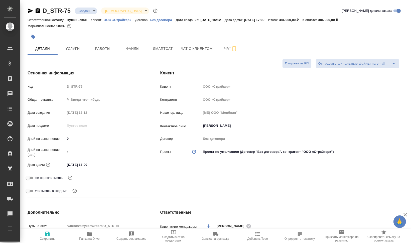
type textarea "x"
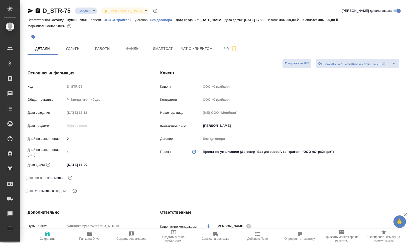
type textarea "x"
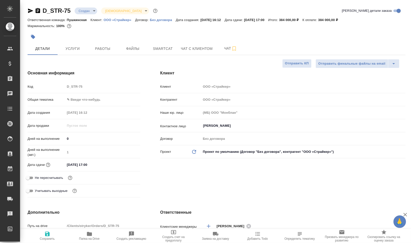
type textarea "x"
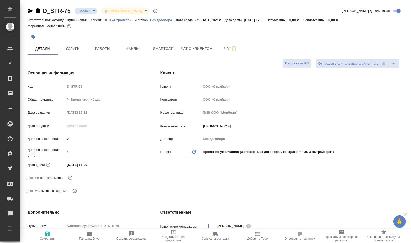
type textarea "x"
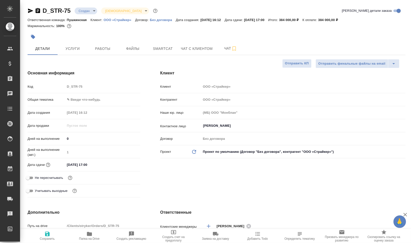
type textarea "x"
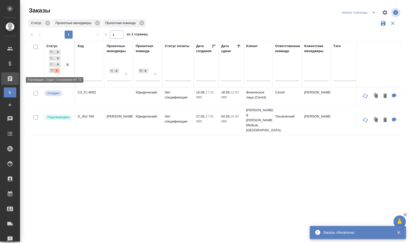
click at [57, 72] on div at bounding box center [57, 70] width 6 height 5
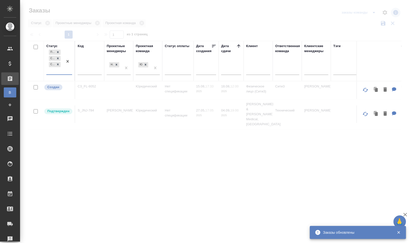
click at [61, 70] on div "Подтвержден Создан Согласование КП" at bounding box center [54, 62] width 17 height 26
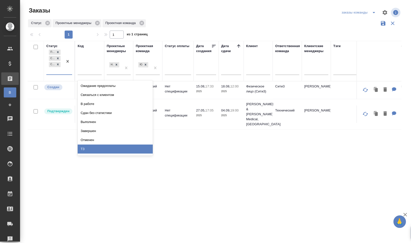
click at [122, 151] on div "ТЗ" at bounding box center [115, 149] width 75 height 9
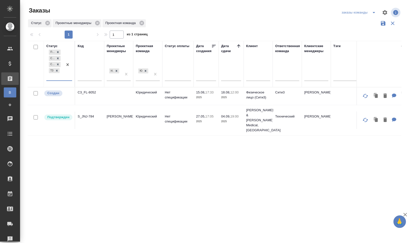
click at [143, 46] on div "Проектная команда" at bounding box center [148, 49] width 24 height 10
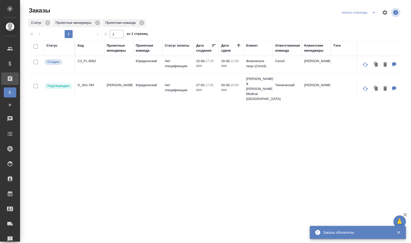
click at [56, 44] on div "Статус" at bounding box center [51, 45] width 11 height 5
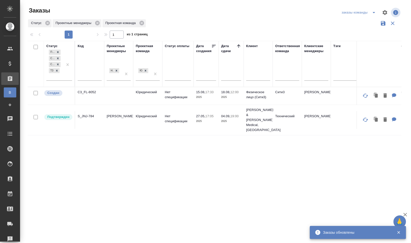
click at [52, 45] on div "Статус" at bounding box center [51, 46] width 11 height 5
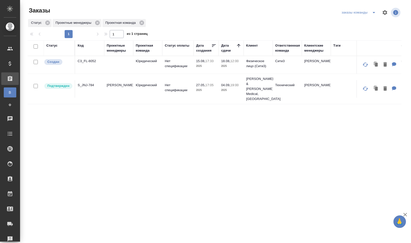
click at [82, 46] on div "Код" at bounding box center [81, 45] width 6 height 5
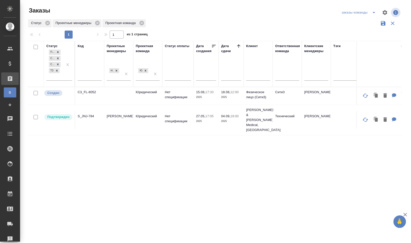
click at [82, 46] on div "Код" at bounding box center [81, 46] width 6 height 5
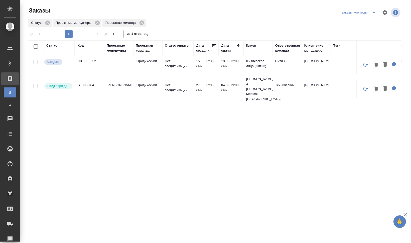
click at [55, 46] on div "Статус" at bounding box center [51, 45] width 11 height 5
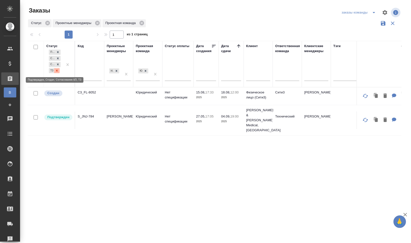
click at [57, 72] on div at bounding box center [57, 70] width 6 height 5
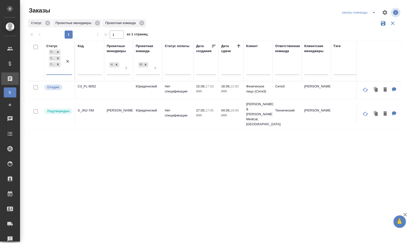
click at [59, 71] on div "Подтвержден Создан Согласование КП" at bounding box center [54, 62] width 17 height 26
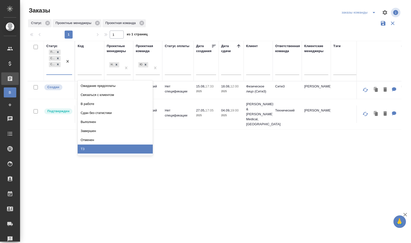
click at [104, 149] on div "ТЗ" at bounding box center [115, 149] width 75 height 9
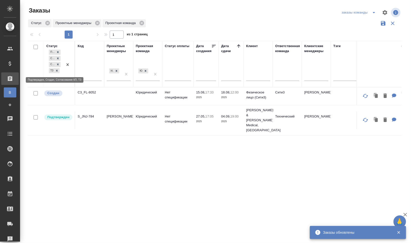
click at [58, 71] on icon at bounding box center [57, 71] width 4 height 4
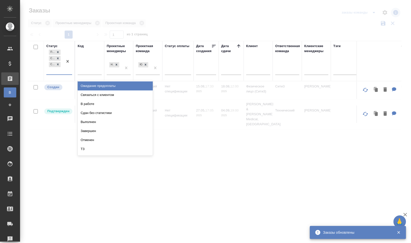
click at [58, 71] on div "Подтвержден Создан Согласование КП" at bounding box center [54, 62] width 17 height 26
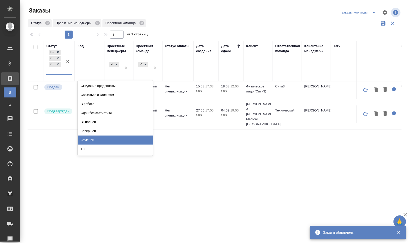
click at [106, 147] on div "ТЗ" at bounding box center [115, 149] width 75 height 9
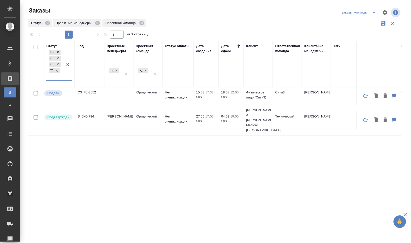
click at [119, 51] on div "Проектные менеджеры" at bounding box center [119, 49] width 24 height 10
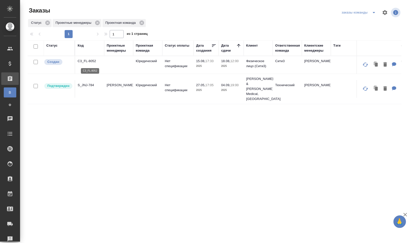
click at [88, 61] on p "C3_FL-8052" at bounding box center [90, 61] width 24 height 5
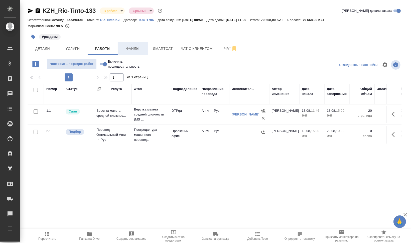
click at [139, 50] on span "Файлы" at bounding box center [133, 49] width 24 height 6
click at [89, 48] on button "Работы" at bounding box center [103, 48] width 30 height 13
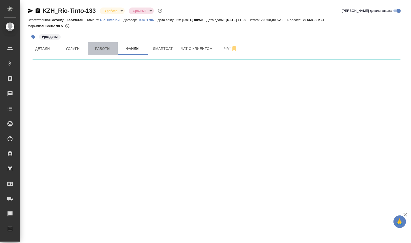
click at [93, 47] on span "Работы" at bounding box center [103, 49] width 24 height 6
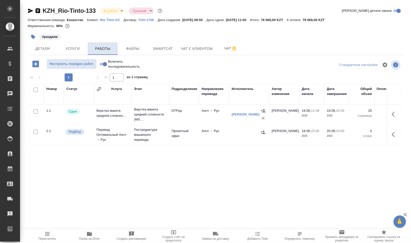
click at [93, 47] on span "Работы" at bounding box center [103, 49] width 24 height 6
click at [122, 48] on span "Файлы" at bounding box center [133, 49] width 24 height 6
click at [98, 48] on span "Работы" at bounding box center [103, 49] width 24 height 6
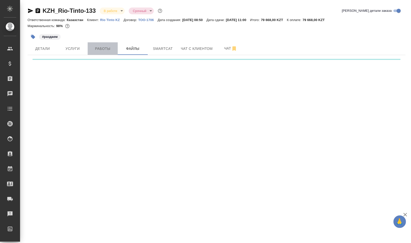
click at [98, 48] on span "Работы" at bounding box center [103, 49] width 24 height 6
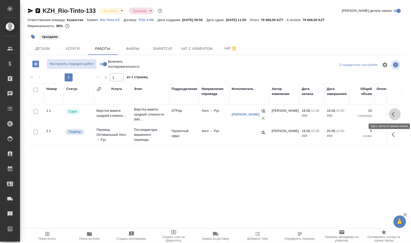
click at [397, 114] on icon "button" at bounding box center [395, 114] width 6 height 6
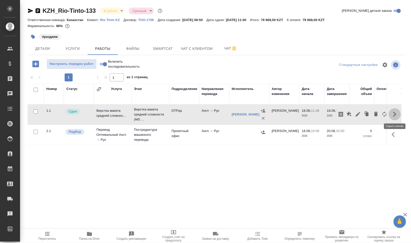
click at [394, 113] on icon "button" at bounding box center [394, 114] width 3 height 5
click at [394, 113] on icon "button" at bounding box center [395, 114] width 6 height 6
click at [160, 64] on div at bounding box center [217, 65] width 126 height 12
click at [23, 48] on div "KZH_Rio-Tinto-133 В работе inProgress Срочный urgent Кратко детали заказа Ответ…" at bounding box center [215, 104] width 391 height 209
click at [39, 48] on span "Детали" at bounding box center [43, 49] width 24 height 6
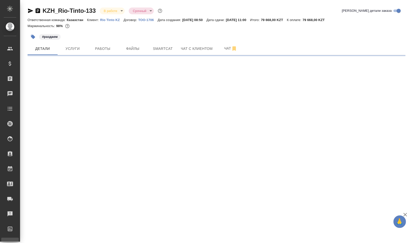
select select "RU"
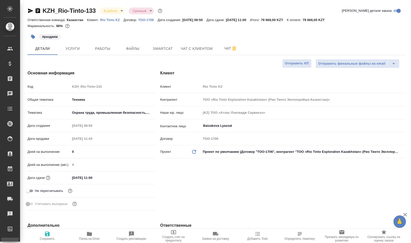
type textarea "x"
click at [73, 46] on span "Услуги" at bounding box center [73, 49] width 24 height 6
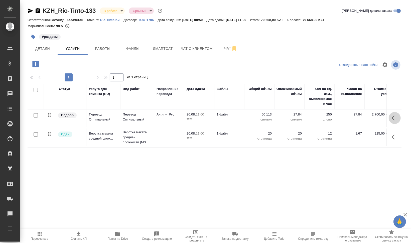
click at [395, 115] on icon "button" at bounding box center [395, 118] width 6 height 6
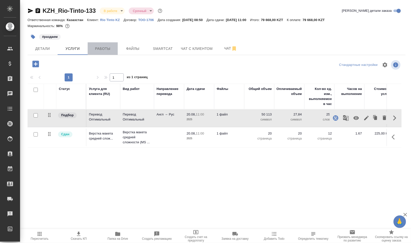
click at [108, 50] on span "Работы" at bounding box center [103, 49] width 24 height 6
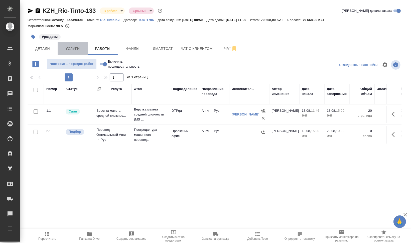
click at [74, 49] on span "Услуги" at bounding box center [73, 49] width 24 height 6
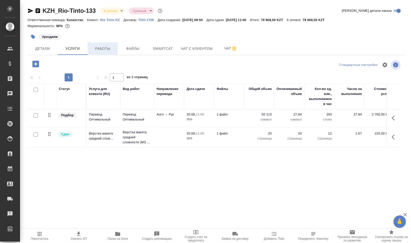
click at [101, 51] on span "Работы" at bounding box center [103, 49] width 24 height 6
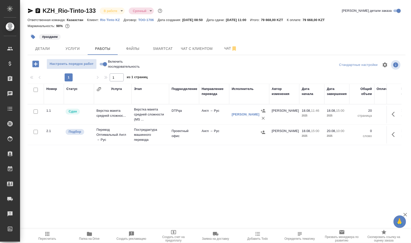
click at [101, 152] on div "Номер Статус Услуга Этап Подразделение Направление перевода Исполнитель Автор и…" at bounding box center [215, 140] width 374 height 113
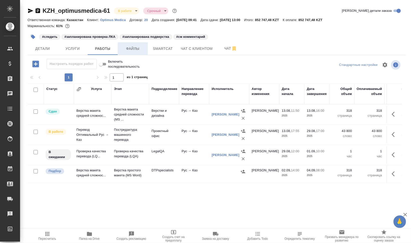
click at [132, 48] on span "Файлы" at bounding box center [133, 49] width 24 height 6
click at [96, 48] on span "Работы" at bounding box center [103, 49] width 24 height 6
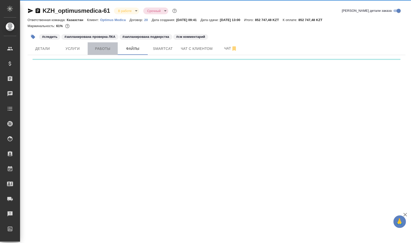
click at [101, 47] on span "Работы" at bounding box center [103, 49] width 24 height 6
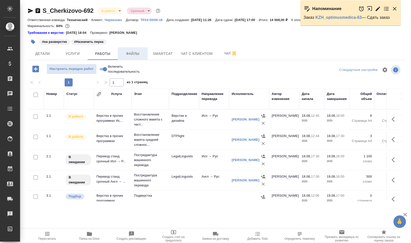
drag, startPoint x: 0, startPoint y: 0, endPoint x: 130, endPoint y: 53, distance: 140.4
click at [140, 52] on span "Файлы" at bounding box center [133, 54] width 24 height 6
click at [95, 54] on span "Работы" at bounding box center [103, 54] width 24 height 6
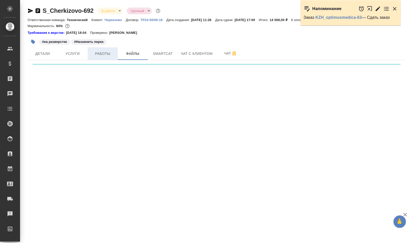
click at [95, 54] on span "Работы" at bounding box center [103, 54] width 24 height 6
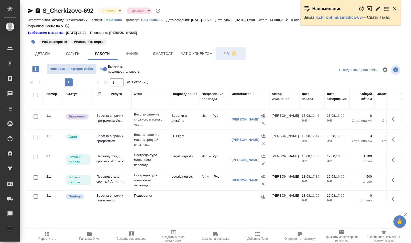
click at [223, 56] on span "Чат" at bounding box center [231, 53] width 24 height 6
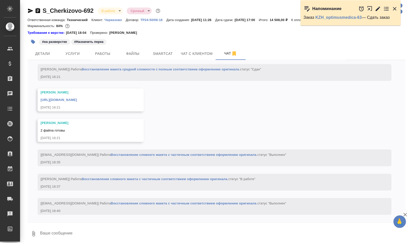
scroll to position [2, 0]
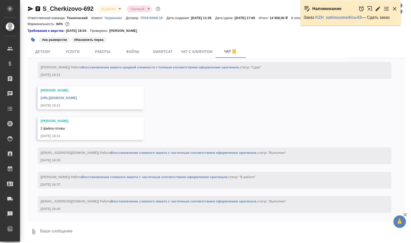
click at [77, 96] on link "[URL][DOMAIN_NAME]" at bounding box center [59, 98] width 36 height 4
click at [103, 44] on div "#на разверстке #Назначить перка" at bounding box center [154, 39] width 252 height 11
click at [105, 50] on span "Работы" at bounding box center [103, 52] width 24 height 6
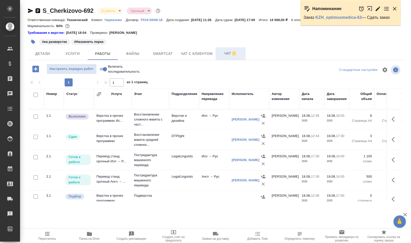
click at [222, 57] on button "Чат" at bounding box center [231, 53] width 30 height 13
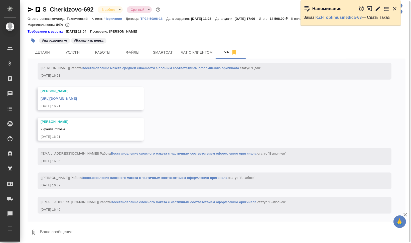
scroll to position [2, 0]
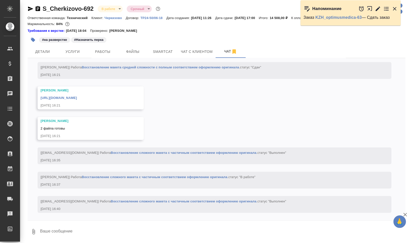
click at [66, 94] on div "[URL][DOMAIN_NAME]" at bounding box center [84, 97] width 86 height 6
click at [77, 96] on link "[URL][DOMAIN_NAME]" at bounding box center [59, 98] width 36 height 4
click at [113, 48] on button "Работы" at bounding box center [103, 51] width 30 height 13
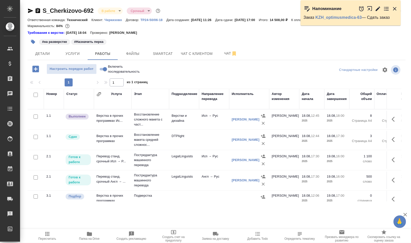
click at [395, 11] on icon "button" at bounding box center [395, 9] width 6 height 6
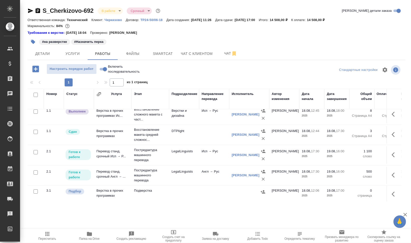
scroll to position [11, 0]
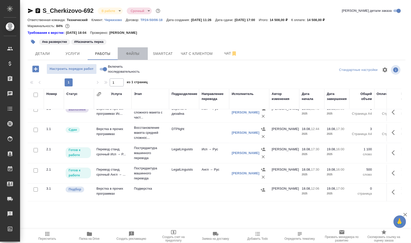
click at [137, 49] on button "Файлы" at bounding box center [133, 53] width 30 height 13
click at [110, 52] on span "Работы" at bounding box center [103, 54] width 24 height 6
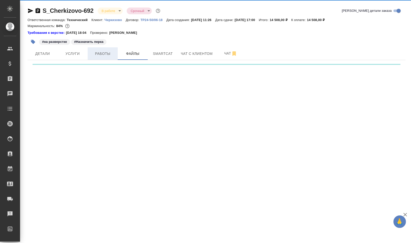
click at [110, 52] on span "Работы" at bounding box center [103, 54] width 24 height 6
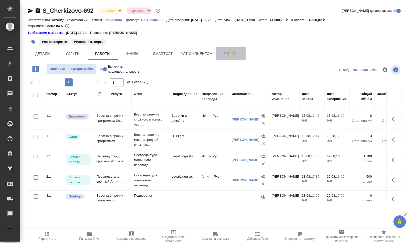
click at [224, 53] on span "Чат" at bounding box center [231, 53] width 24 height 6
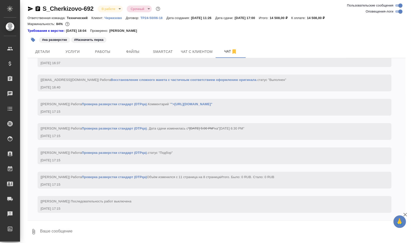
scroll to position [2406, 0]
click at [107, 50] on span "Работы" at bounding box center [103, 52] width 24 height 6
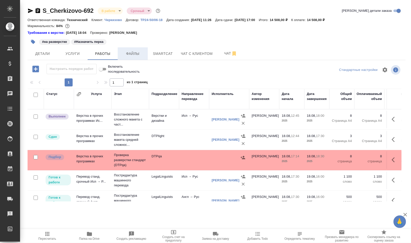
click at [127, 55] on span "Файлы" at bounding box center [133, 54] width 24 height 6
click at [100, 54] on span "Работы" at bounding box center [103, 54] width 24 height 6
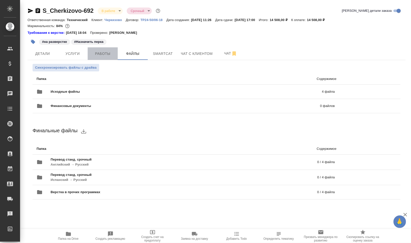
click at [100, 54] on span "Работы" at bounding box center [103, 54] width 24 height 6
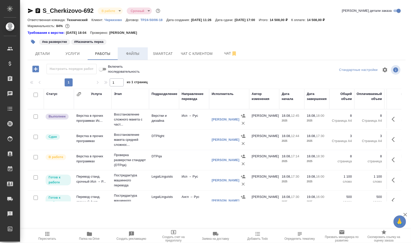
click at [137, 52] on span "Файлы" at bounding box center [133, 54] width 24 height 6
click at [96, 51] on span "Работы" at bounding box center [103, 54] width 24 height 6
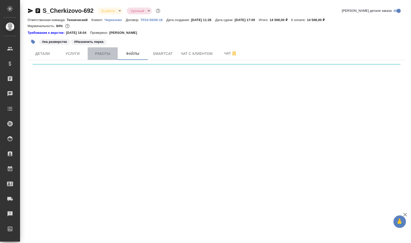
click at [96, 51] on span "Работы" at bounding box center [103, 54] width 24 height 6
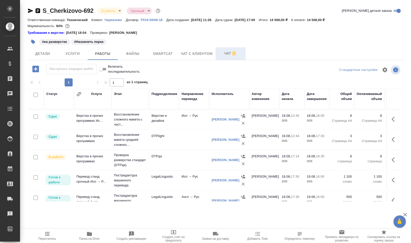
click at [223, 56] on span "Чат" at bounding box center [231, 53] width 24 height 6
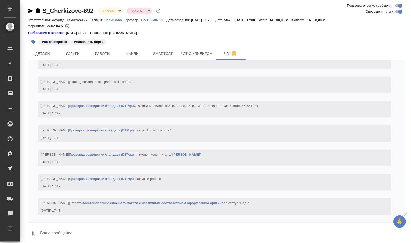
scroll to position [2532, 0]
click at [104, 52] on span "Работы" at bounding box center [103, 54] width 24 height 6
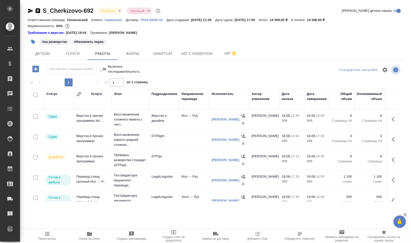
click at [217, 47] on div "#на разверстке #Назначить перка" at bounding box center [154, 41] width 252 height 11
click at [219, 50] on button "Чат" at bounding box center [231, 53] width 30 height 13
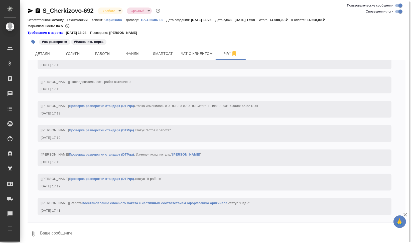
scroll to position [2, 0]
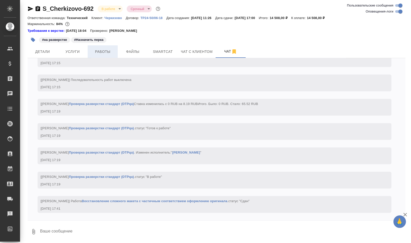
click at [105, 55] on button "Работы" at bounding box center [103, 51] width 30 height 13
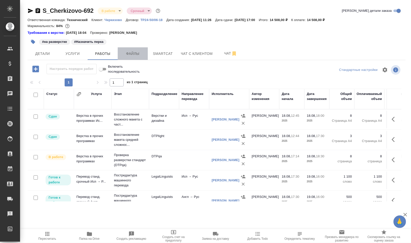
click at [132, 54] on span "Файлы" at bounding box center [133, 54] width 24 height 6
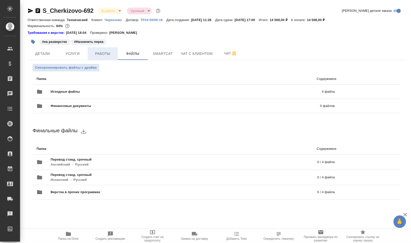
click at [114, 58] on button "Работы" at bounding box center [103, 53] width 30 height 13
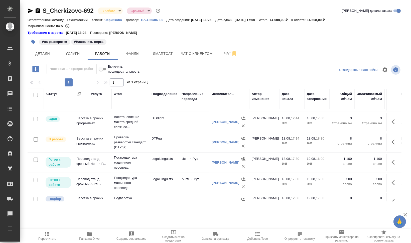
scroll to position [31, 0]
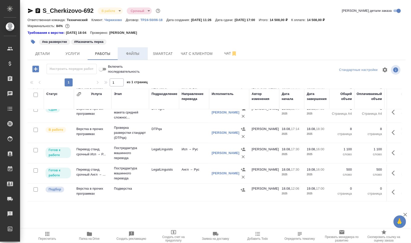
click at [136, 56] on span "Файлы" at bounding box center [133, 54] width 24 height 6
click at [101, 53] on span "Работы" at bounding box center [103, 54] width 24 height 6
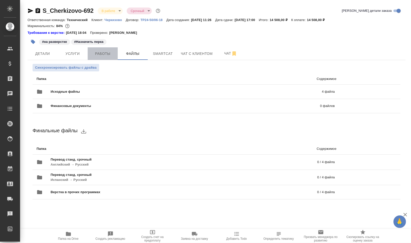
click at [101, 54] on span "Работы" at bounding box center [103, 54] width 24 height 6
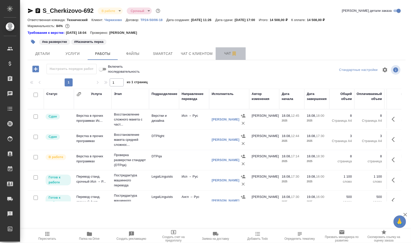
click at [225, 54] on span "Чат" at bounding box center [231, 53] width 24 height 6
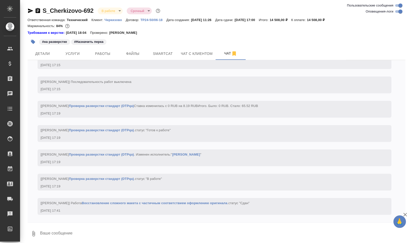
scroll to position [2532, 0]
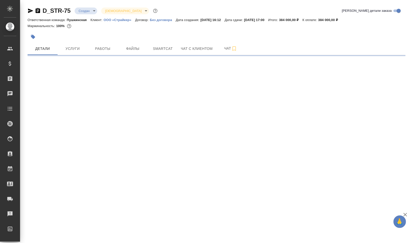
select select "RU"
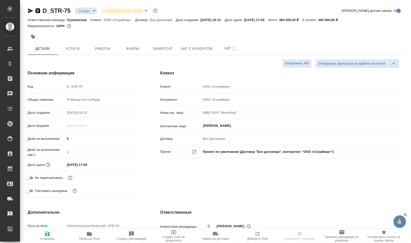
type textarea "x"
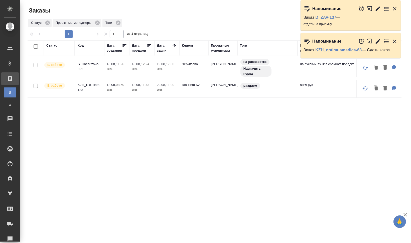
click at [395, 39] on icon "button" at bounding box center [395, 41] width 6 height 6
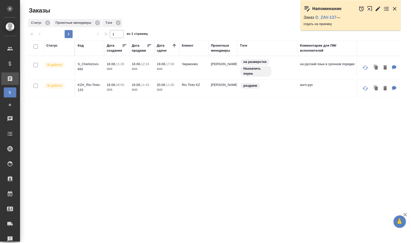
click at [395, 8] on icon "button" at bounding box center [395, 9] width 4 height 4
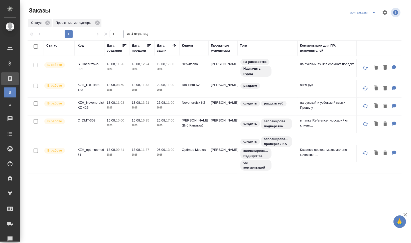
click at [179, 28] on div at bounding box center [217, 29] width 378 height 3
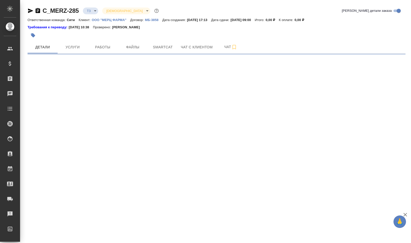
select select "RU"
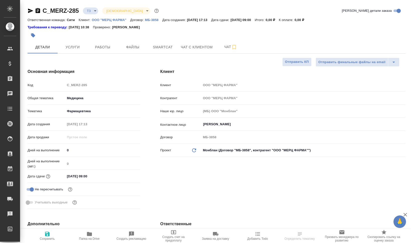
type textarea "x"
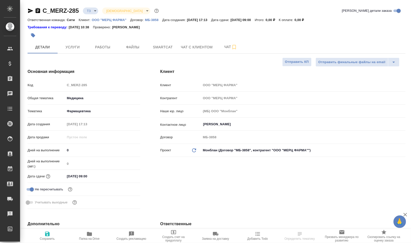
type textarea "x"
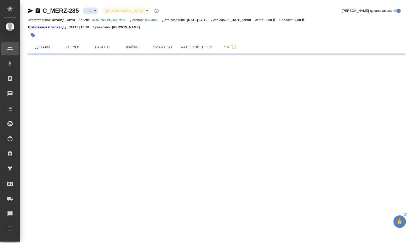
select select "RU"
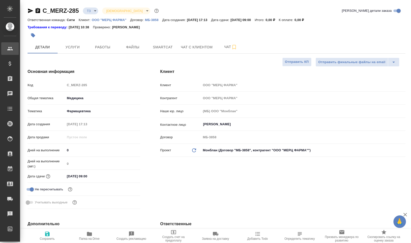
type textarea "x"
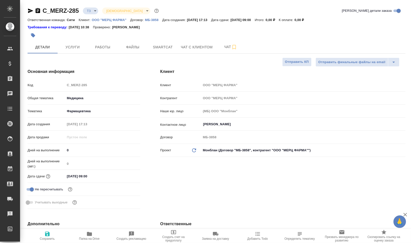
type textarea "x"
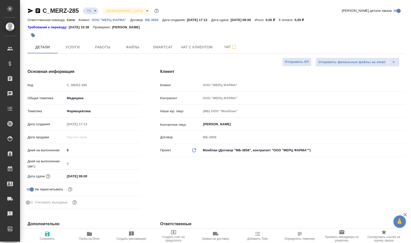
type textarea "x"
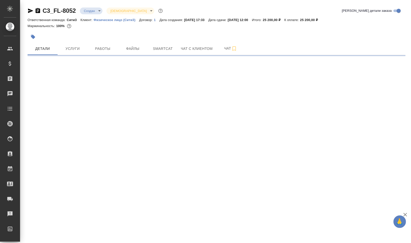
select select "RU"
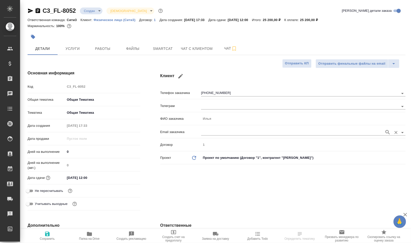
type textarea "x"
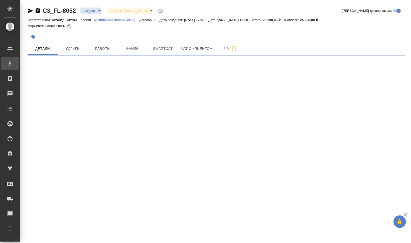
select select "RU"
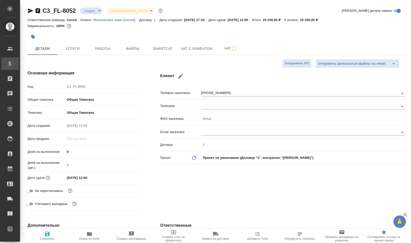
type textarea "x"
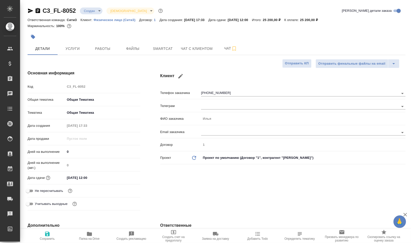
type textarea "x"
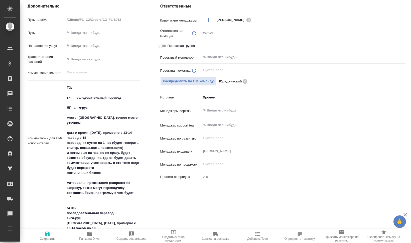
scroll to position [251, 0]
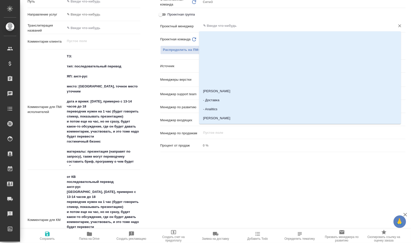
click at [227, 26] on input "text" at bounding box center [295, 26] width 185 height 6
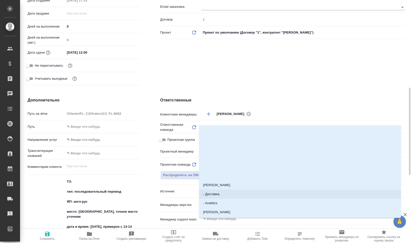
scroll to position [188, 0]
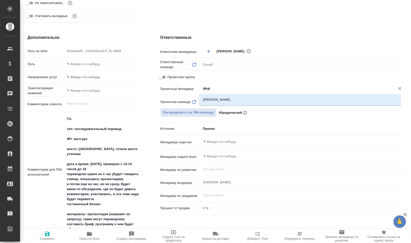
type input "федо"
click at [216, 100] on li "Федотова Ирина" at bounding box center [300, 99] width 202 height 9
type textarea "x"
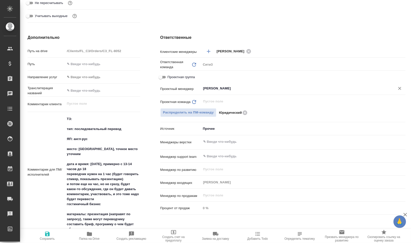
type input "Федотова Ирина"
click at [59, 237] on span "Сохранить" at bounding box center [47, 236] width 36 height 10
type textarea "x"
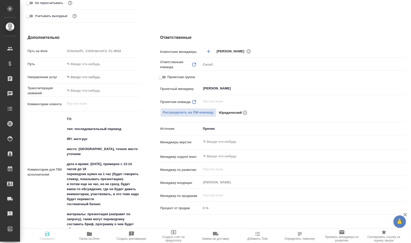
type textarea "x"
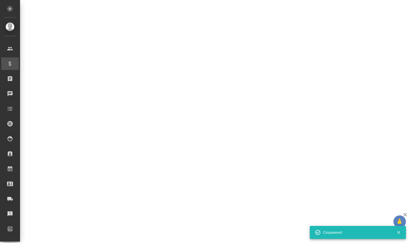
scroll to position [0, 0]
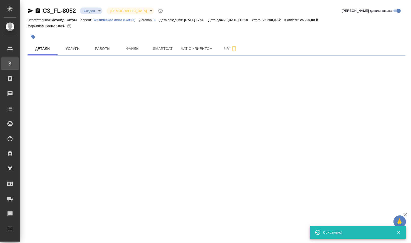
select select "RU"
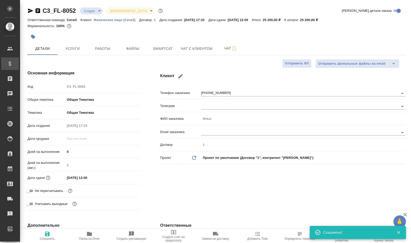
type textarea "x"
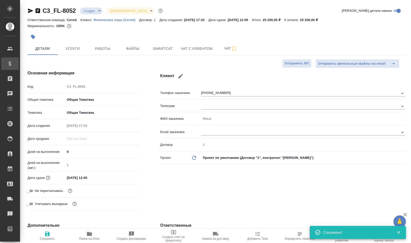
type textarea "x"
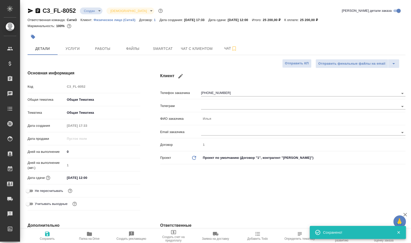
type textarea "x"
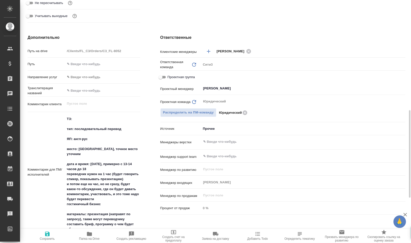
scroll to position [219, 0]
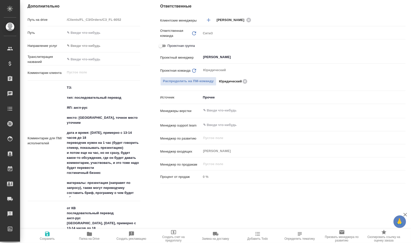
type textarea "x"
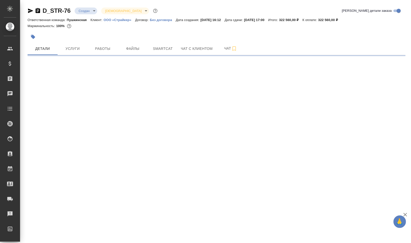
select select "RU"
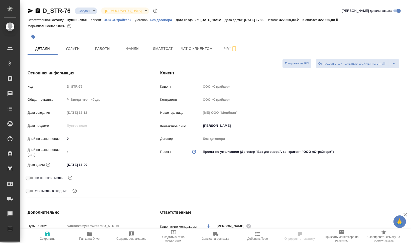
type textarea "x"
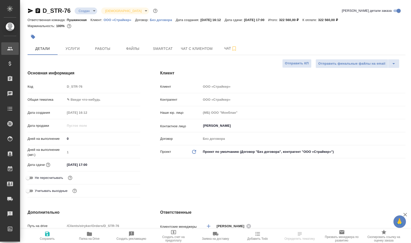
type textarea "x"
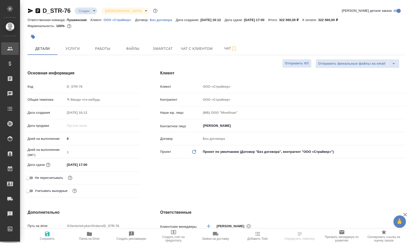
type textarea "x"
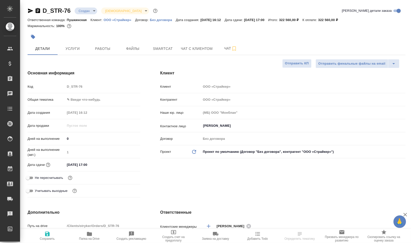
type textarea "x"
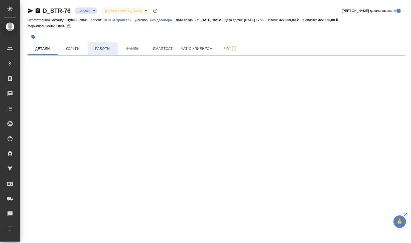
click at [103, 48] on span "Работы" at bounding box center [103, 49] width 24 height 6
select select "RU"
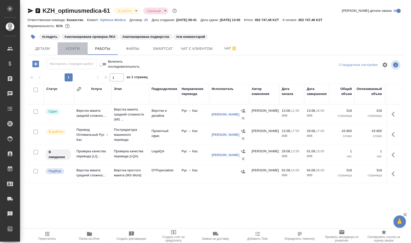
click at [68, 47] on span "Услуги" at bounding box center [73, 49] width 24 height 6
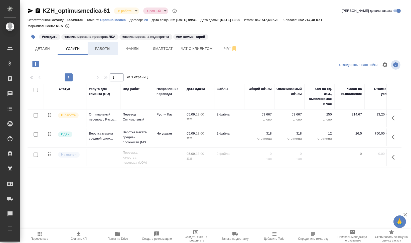
click at [97, 48] on span "Работы" at bounding box center [103, 49] width 24 height 6
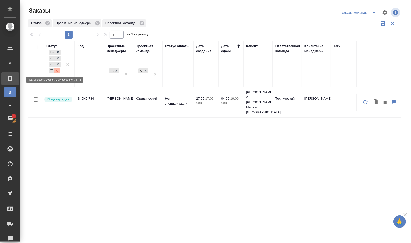
click at [56, 72] on icon at bounding box center [57, 71] width 4 height 4
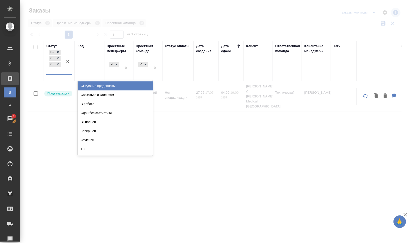
click at [57, 71] on div "Подтвержден Создан Согласование КП" at bounding box center [54, 62] width 17 height 26
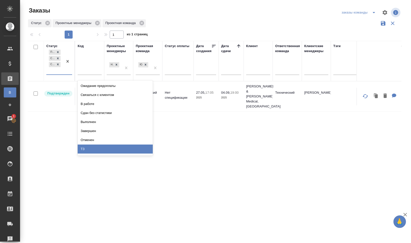
click at [111, 148] on div "ТЗ" at bounding box center [115, 149] width 75 height 9
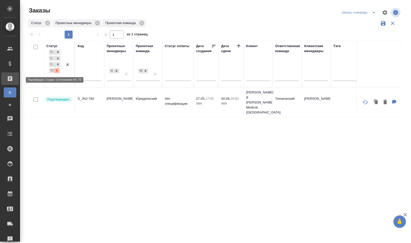
click at [58, 69] on icon at bounding box center [57, 71] width 4 height 4
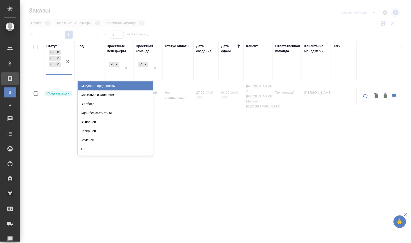
click at [58, 71] on div "Подтвержден Создан Согласование КП" at bounding box center [54, 62] width 17 height 26
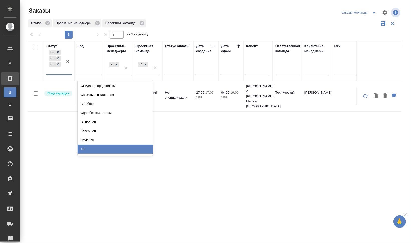
click at [113, 151] on div "ТЗ" at bounding box center [115, 149] width 75 height 9
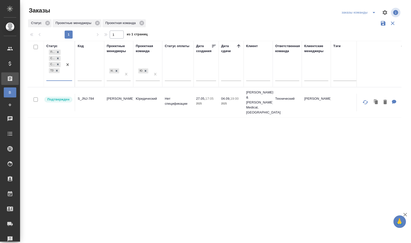
click at [256, 47] on div "Клиент" at bounding box center [252, 46] width 12 height 5
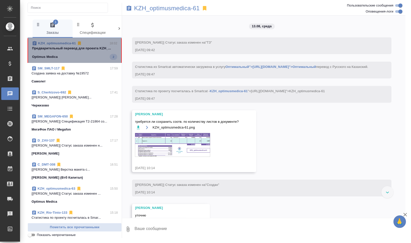
click at [84, 51] on span "KZH_optimusmedica-61 18:02 Предварительный перевод для проекта KZH_... Optimus …" at bounding box center [74, 50] width 85 height 19
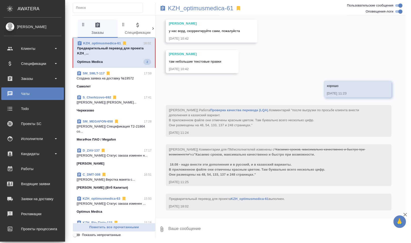
scroll to position [1592, 0]
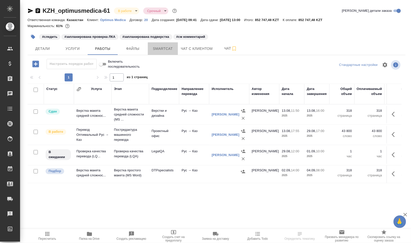
click at [168, 49] on span "Smartcat" at bounding box center [163, 49] width 24 height 6
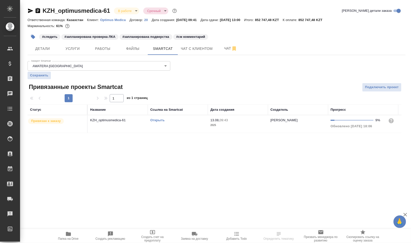
click at [165, 127] on td "Открыть" at bounding box center [178, 124] width 60 height 18
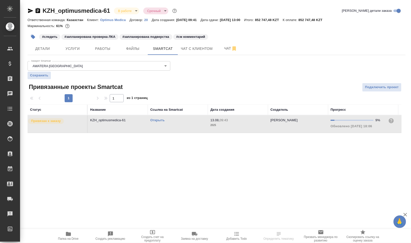
click at [165, 127] on td "Открыть" at bounding box center [178, 124] width 60 height 18
click at [112, 48] on span "Работы" at bounding box center [103, 49] width 24 height 6
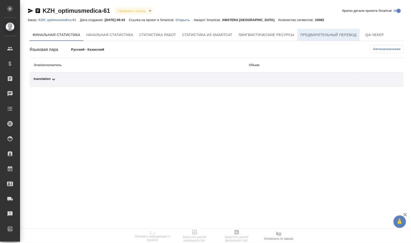
click at [338, 33] on span "Предварительный перевод" at bounding box center [328, 35] width 56 height 6
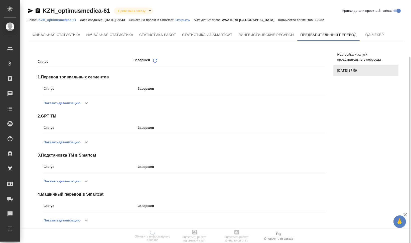
scroll to position [56, 0]
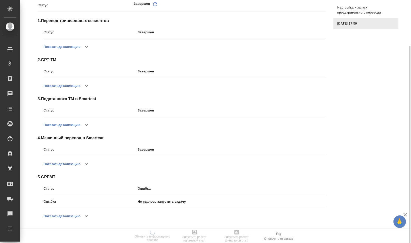
click at [78, 215] on button "Показать детализацию" at bounding box center [62, 216] width 37 height 12
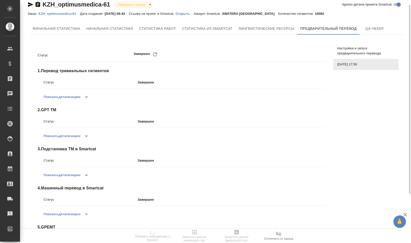
scroll to position [0, 0]
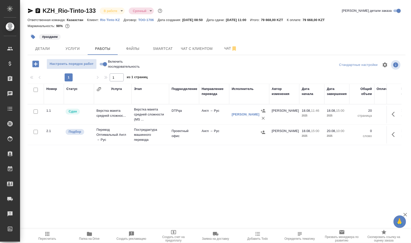
click at [123, 49] on span "Файлы" at bounding box center [133, 49] width 24 height 6
click at [91, 48] on span "Работы" at bounding box center [103, 49] width 24 height 6
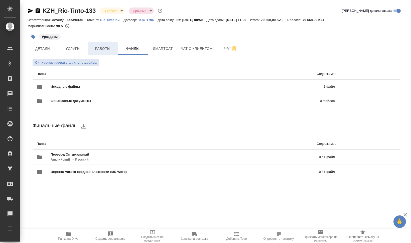
click at [95, 48] on span "Работы" at bounding box center [103, 49] width 24 height 6
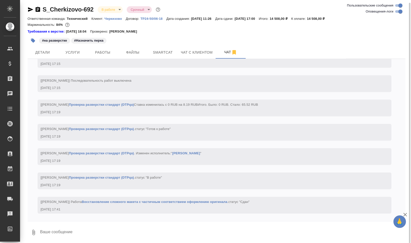
scroll to position [2, 0]
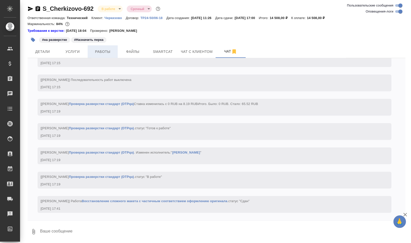
click at [97, 53] on span "Работы" at bounding box center [103, 52] width 24 height 6
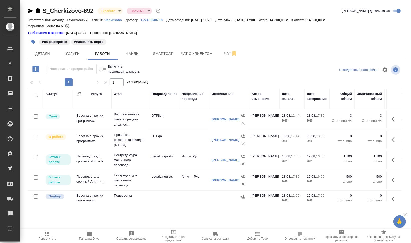
scroll to position [31, 0]
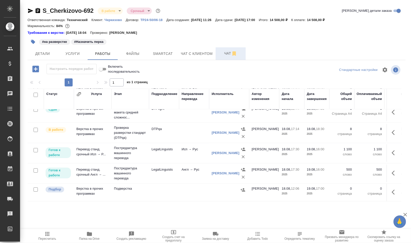
click at [221, 58] on button "Чат" at bounding box center [231, 53] width 30 height 13
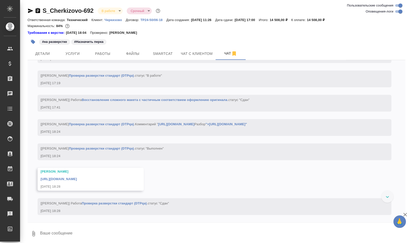
scroll to position [2651, 0]
click at [57, 179] on link "https://drive.awatera.com/apps/files/files/10129789?dir=/Shares/%D0%A7%D0%B5%D1…" at bounding box center [59, 179] width 36 height 4
click at [101, 51] on span "Работы" at bounding box center [103, 54] width 24 height 6
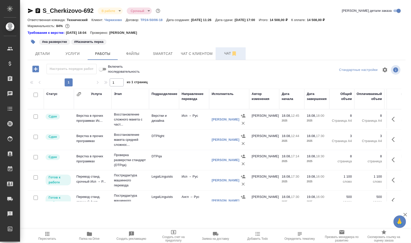
click at [225, 49] on button "Чат" at bounding box center [231, 53] width 30 height 13
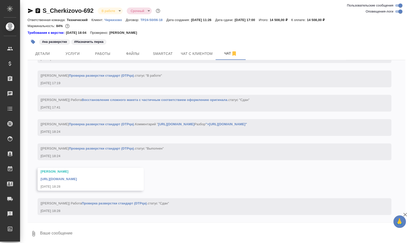
scroll to position [2651, 0]
click at [396, 12] on input "Оповещения-логи" at bounding box center [401, 12] width 18 height 6
checkbox input "false"
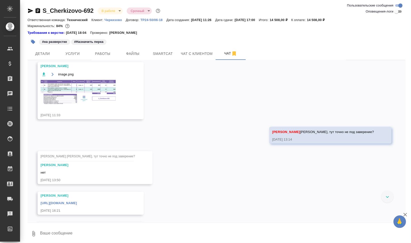
scroll to position [7, 0]
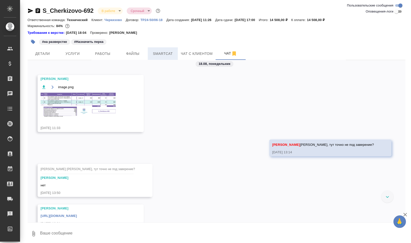
click at [167, 56] on span "Smartcat" at bounding box center [163, 54] width 24 height 6
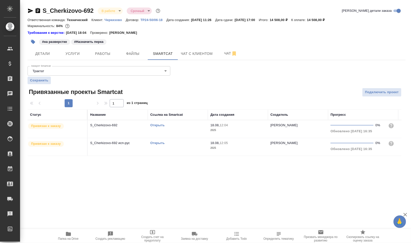
click at [160, 126] on link "Открыть" at bounding box center [157, 125] width 14 height 4
click at [164, 131] on td "Открыть" at bounding box center [178, 129] width 60 height 18
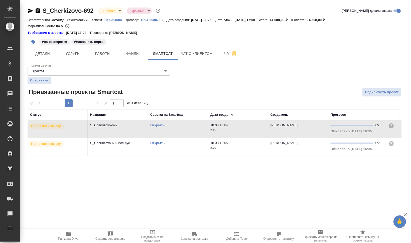
click at [164, 131] on td "Открыть" at bounding box center [178, 129] width 60 height 18
click at [79, 236] on span "Папка на Drive" at bounding box center [68, 236] width 36 height 10
click at [160, 141] on link "Открыть" at bounding box center [157, 143] width 14 height 4
click at [98, 53] on span "Работы" at bounding box center [103, 54] width 24 height 6
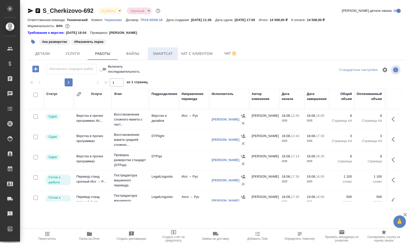
click at [154, 53] on span "Smartcat" at bounding box center [163, 54] width 24 height 6
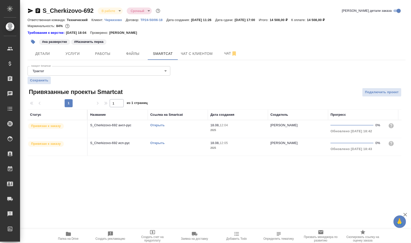
click at [165, 138] on td "Открыть" at bounding box center [178, 129] width 60 height 18
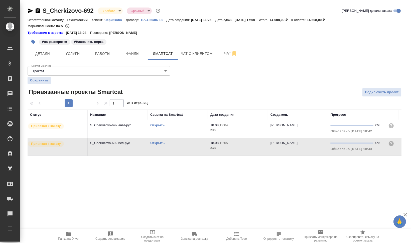
click at [165, 138] on td "Открыть" at bounding box center [178, 129] width 60 height 18
click at [92, 55] on span "Работы" at bounding box center [103, 54] width 24 height 6
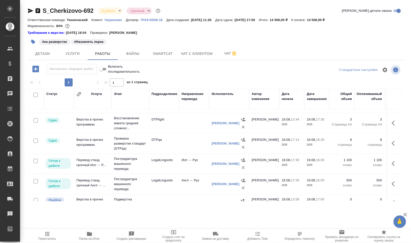
scroll to position [31, 0]
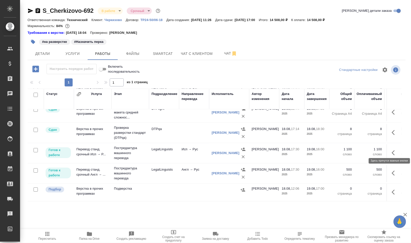
click at [391, 152] on button "button" at bounding box center [395, 153] width 12 height 12
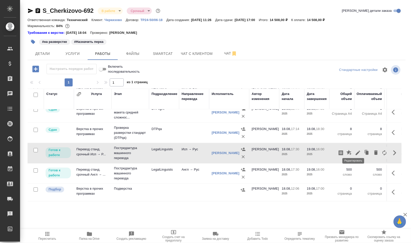
click at [355, 150] on icon "button" at bounding box center [358, 153] width 6 height 6
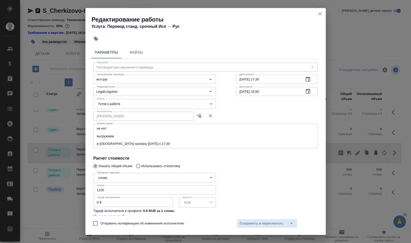
click at [144, 108] on body "🙏 .cls-1 fill:#fff; AWATERA Валеев Динар Клиенты Спецификации Заказы 0 Чаты Tod…" at bounding box center [205, 121] width 411 height 243
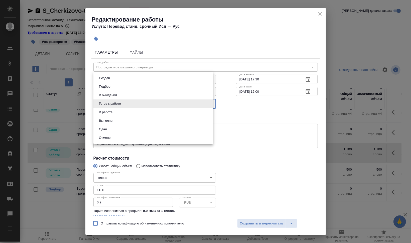
click at [138, 113] on li "В работе" at bounding box center [153, 112] width 120 height 9
type input "inProgress"
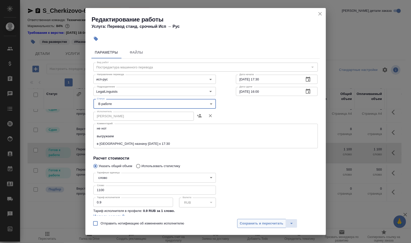
click at [268, 224] on span "Сохранить и пересчитать" at bounding box center [262, 224] width 44 height 6
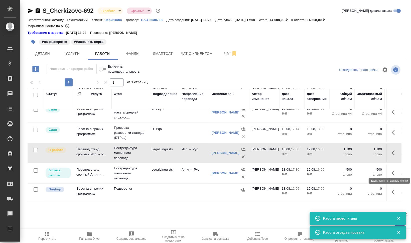
click at [392, 170] on icon "button" at bounding box center [395, 173] width 6 height 6
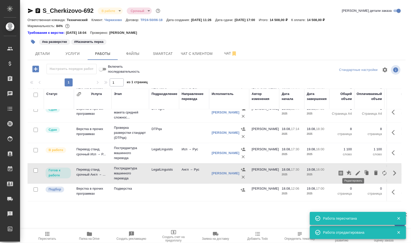
click at [356, 171] on icon "button" at bounding box center [358, 173] width 5 height 5
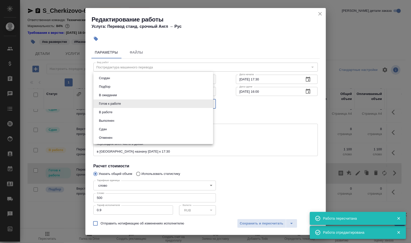
click at [116, 104] on body "🙏 .cls-1 fill:#fff; AWATERA Валеев Динар Клиенты Спецификации Заказы 0 Чаты Tod…" at bounding box center [205, 121] width 411 height 243
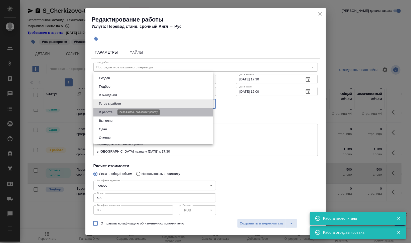
click at [114, 111] on button "В работе" at bounding box center [105, 112] width 17 height 6
type input "inProgress"
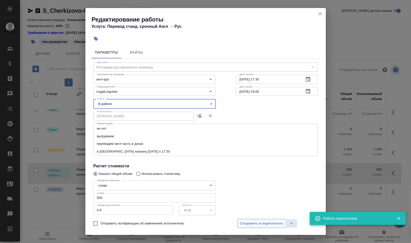
click at [266, 225] on span "Сохранить и пересчитать" at bounding box center [262, 224] width 44 height 6
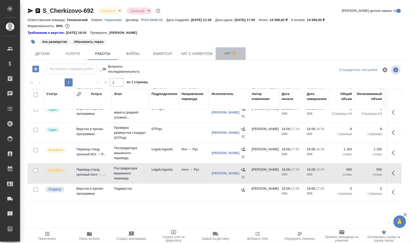
click at [225, 55] on span "Чат" at bounding box center [231, 53] width 24 height 6
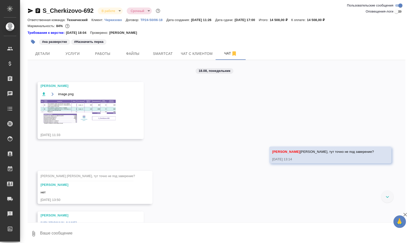
click at [55, 110] on img at bounding box center [78, 112] width 75 height 24
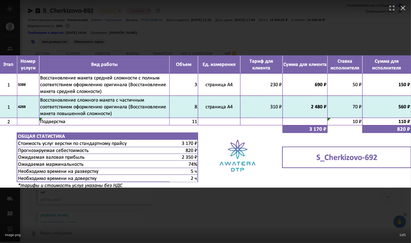
click at [239, 206] on div "image.png 1 of 1" at bounding box center [205, 121] width 411 height 243
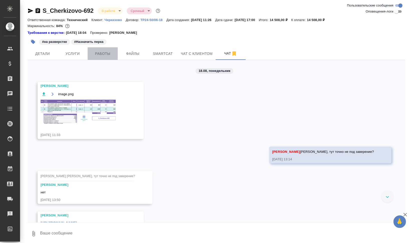
click at [104, 51] on span "Работы" at bounding box center [103, 54] width 24 height 6
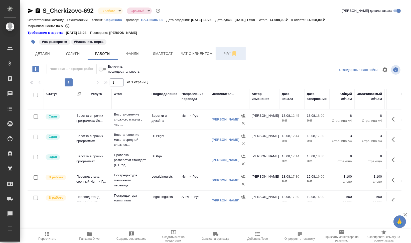
click at [226, 51] on span "Чат" at bounding box center [231, 53] width 24 height 6
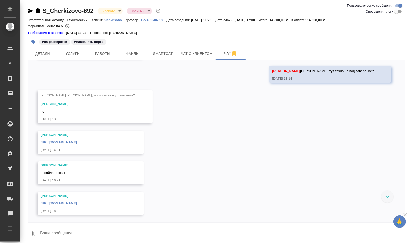
scroll to position [38, 0]
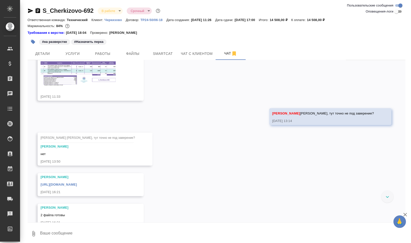
click at [79, 73] on img at bounding box center [78, 73] width 75 height 24
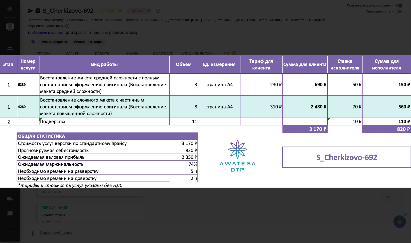
click at [291, 218] on div "image.png 1 of 1" at bounding box center [205, 121] width 411 height 243
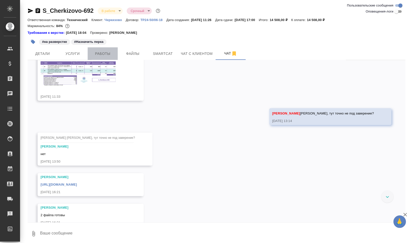
click at [104, 48] on button "Работы" at bounding box center [103, 53] width 30 height 13
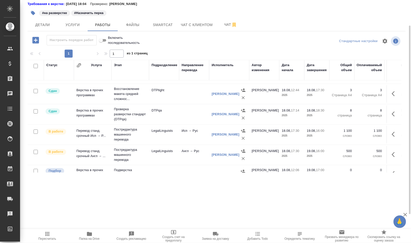
scroll to position [31, 0]
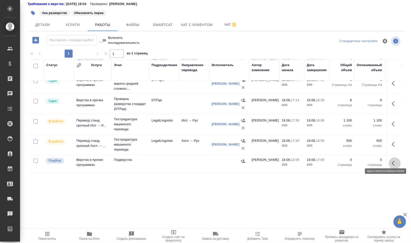
click at [392, 160] on icon "button" at bounding box center [395, 163] width 6 height 6
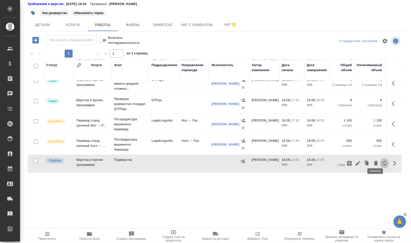
click at [380, 160] on button "button" at bounding box center [384, 163] width 9 height 12
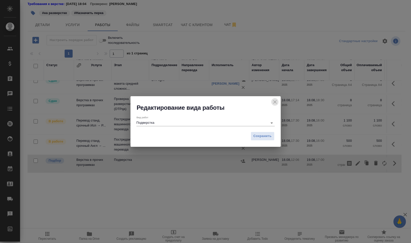
click at [276, 103] on icon "close" at bounding box center [275, 102] width 6 height 6
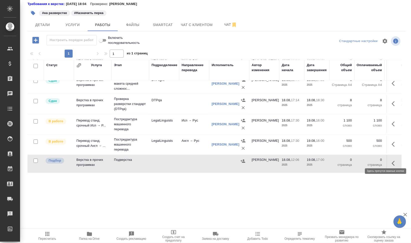
click at [389, 157] on button "button" at bounding box center [395, 163] width 12 height 12
click at [356, 161] on icon "button" at bounding box center [358, 163] width 5 height 5
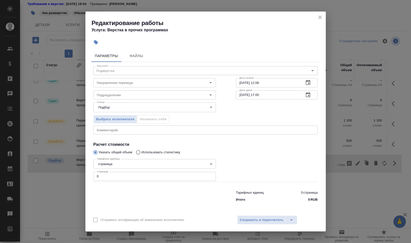
click at [93, 45] on button "button" at bounding box center [95, 42] width 11 height 11
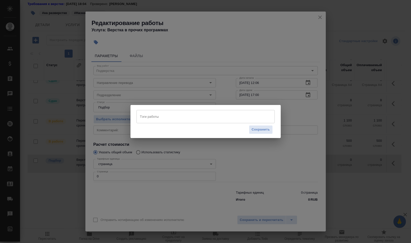
click at [213, 116] on input "Тэги работы" at bounding box center [201, 116] width 124 height 9
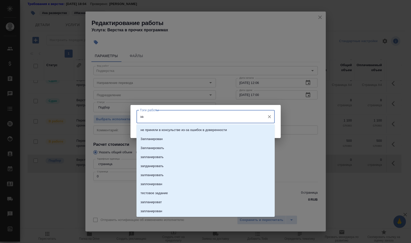
type input "зап"
click at [170, 129] on li "Запланирован" at bounding box center [206, 130] width 138 height 9
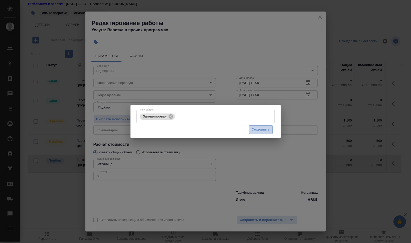
click at [255, 132] on span "Сохранить" at bounding box center [261, 130] width 18 height 6
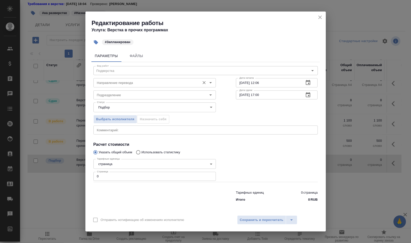
click at [139, 83] on input "Направление перевода" at bounding box center [146, 83] width 103 height 6
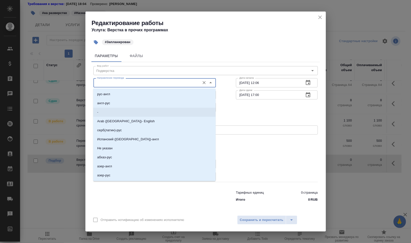
click at [241, 119] on div "Выбрать исполнителя Назначить себя" at bounding box center [205, 118] width 245 height 31
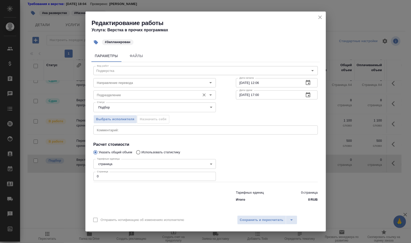
click at [126, 94] on input "Подразделение" at bounding box center [146, 95] width 103 height 6
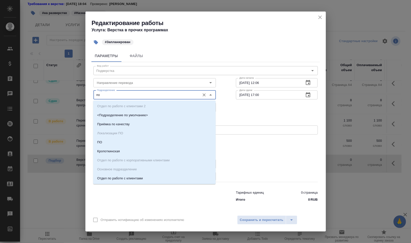
type input "п"
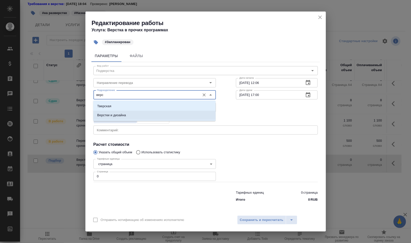
click at [119, 111] on li "Верстки и дизайна" at bounding box center [154, 115] width 123 height 9
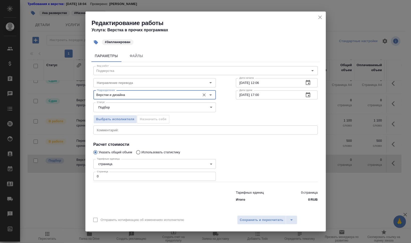
type input "Верстки и дизайна"
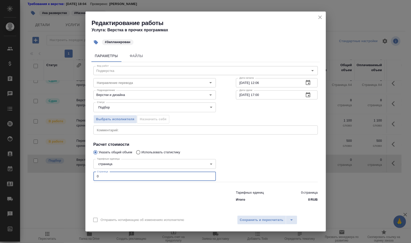
drag, startPoint x: 97, startPoint y: 175, endPoint x: 89, endPoint y: 175, distance: 8.0
click at [89, 175] on div "Параметры Файлы Вид работ Подверстка Вид работ Направление перевода Направление…" at bounding box center [205, 130] width 241 height 164
type input "11"
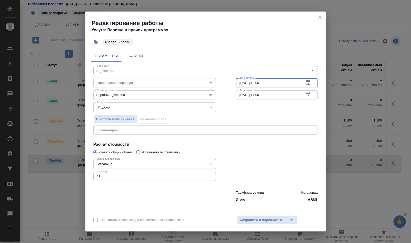
click at [241, 82] on input "18.08.2025 12:06" at bounding box center [268, 82] width 64 height 9
drag, startPoint x: 258, startPoint y: 83, endPoint x: 315, endPoint y: 84, distance: 56.9
click at [299, 83] on input "19.08.2025 12:06" at bounding box center [268, 82] width 64 height 9
type input "19.08.2025 16:00"
click at [268, 222] on span "Сохранить и пересчитать" at bounding box center [262, 220] width 44 height 6
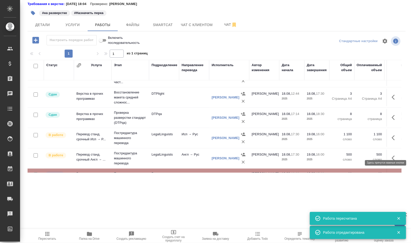
scroll to position [0, 0]
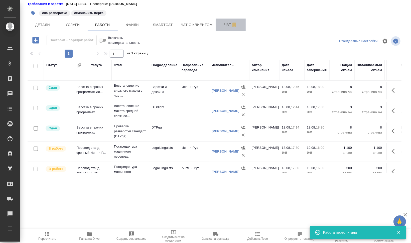
click at [223, 25] on span "Чат" at bounding box center [231, 25] width 24 height 6
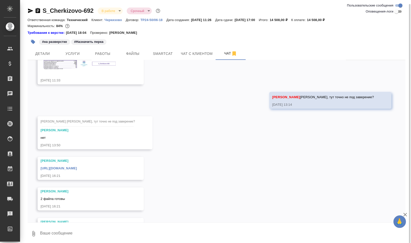
scroll to position [38, 0]
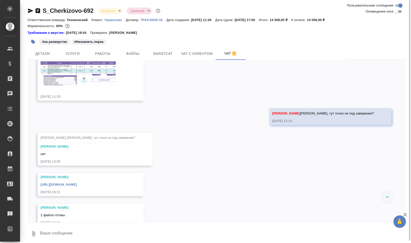
click at [83, 77] on img at bounding box center [78, 73] width 75 height 24
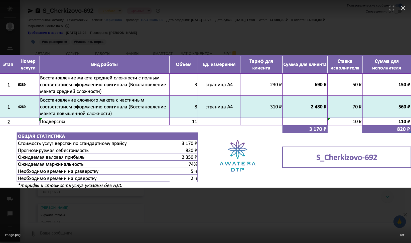
click at [257, 199] on div "image.png 1 of 1" at bounding box center [205, 121] width 411 height 243
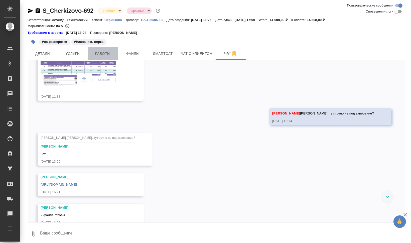
click at [108, 55] on span "Работы" at bounding box center [103, 54] width 24 height 6
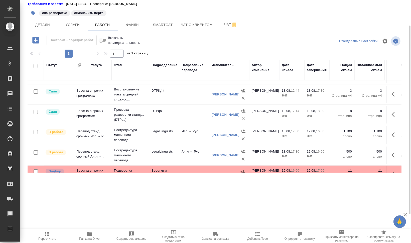
scroll to position [31, 0]
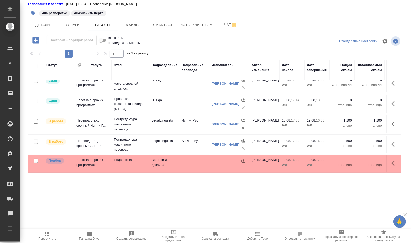
click at [33, 38] on icon "button" at bounding box center [35, 40] width 7 height 7
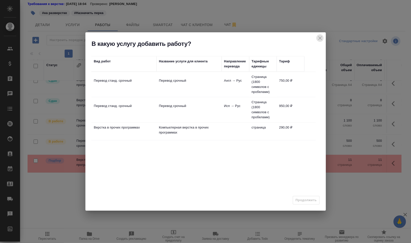
click at [318, 37] on icon "close" at bounding box center [320, 38] width 6 height 6
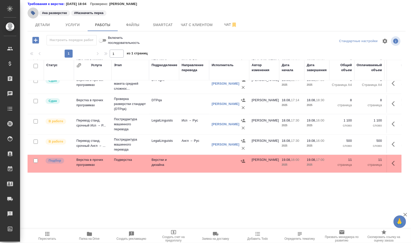
click at [31, 14] on icon "button" at bounding box center [33, 13] width 5 height 5
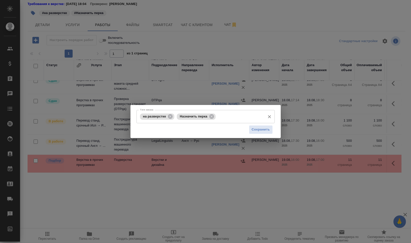
click at [174, 118] on div "на разверстке" at bounding box center [157, 116] width 34 height 6
click at [170, 115] on icon at bounding box center [170, 116] width 5 height 5
click at [174, 116] on icon at bounding box center [175, 117] width 6 height 6
click at [183, 118] on input "Тэги заказа" at bounding box center [201, 116] width 124 height 9
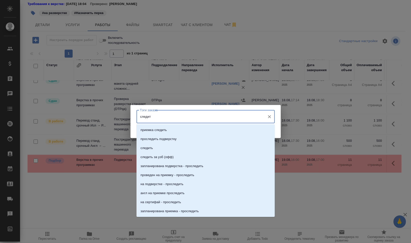
type input "следить"
click at [175, 150] on li "следить" at bounding box center [206, 148] width 138 height 9
type input "п"
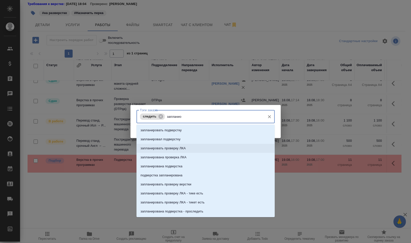
type input "заплани"
click at [212, 131] on li "запланировать подверстку" at bounding box center [206, 130] width 138 height 9
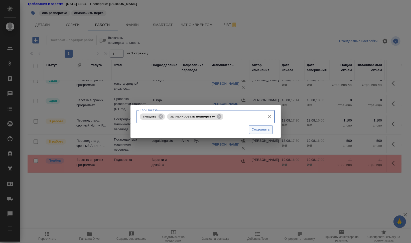
click at [260, 131] on span "Сохранить" at bounding box center [261, 130] width 18 height 6
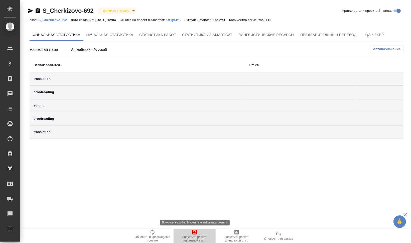
click at [198, 232] on span "Запустить расчет начальной стат." at bounding box center [195, 235] width 36 height 13
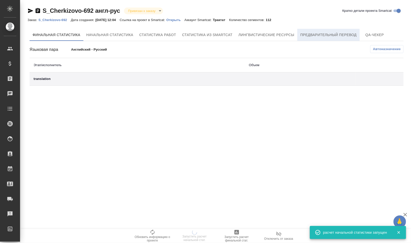
click at [324, 33] on span "Предварительный перевод" at bounding box center [328, 35] width 56 height 6
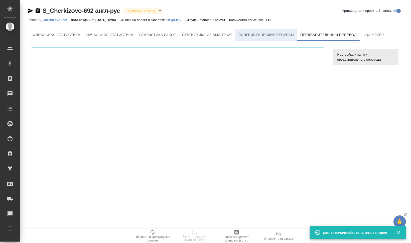
click at [269, 35] on span "Лингвистические ресурсы" at bounding box center [267, 35] width 56 height 6
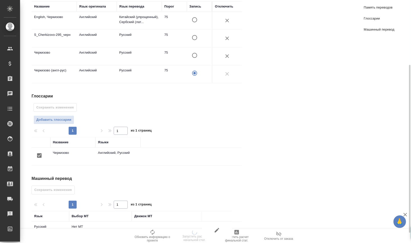
scroll to position [109, 0]
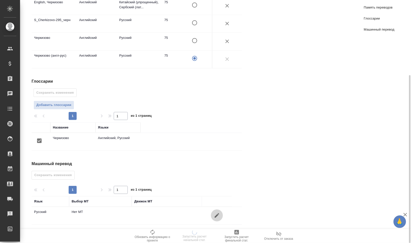
click at [217, 212] on icon "button" at bounding box center [217, 215] width 6 height 6
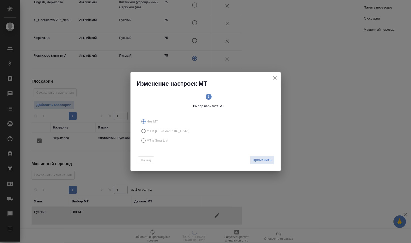
click at [158, 139] on span "МТ в Smartcat" at bounding box center [158, 140] width 22 height 5
click at [147, 139] on input "МТ в Smartcat" at bounding box center [143, 141] width 8 height 10
radio input "true"
click at [241, 96] on text "2" at bounding box center [242, 97] width 2 height 4
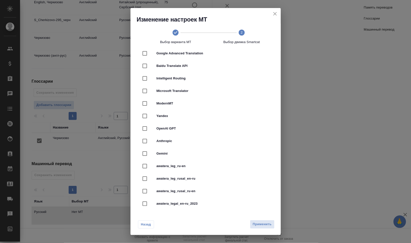
scroll to position [63, 0]
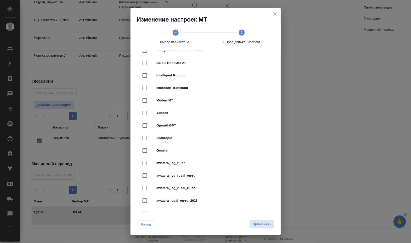
click at [241, 197] on div "awatera_legal_en-ru_2023" at bounding box center [206, 200] width 134 height 13
checkbox input "true"
click at [268, 224] on span "Применить" at bounding box center [262, 224] width 19 height 6
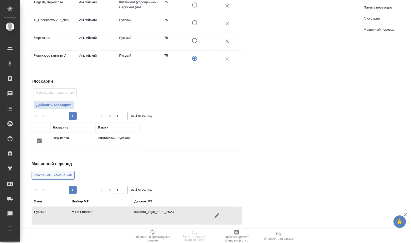
click at [59, 172] on span "Сохранить изменения" at bounding box center [53, 175] width 38 height 6
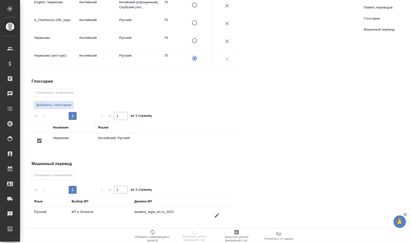
scroll to position [0, 0]
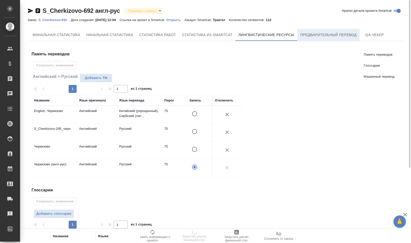
click at [337, 32] on span "Предварительный перевод" at bounding box center [328, 35] width 56 height 6
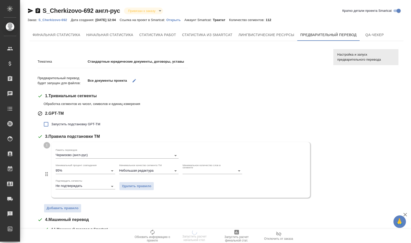
click at [96, 124] on span "Запустить подстановку GPT-TM" at bounding box center [75, 124] width 49 height 5
drag, startPoint x: 96, startPoint y: 124, endPoint x: 87, endPoint y: 122, distance: 9.7
click at [87, 122] on span "Запустить подстановку GPT-TM" at bounding box center [75, 124] width 49 height 5
click at [82, 120] on label "Запустить подстановку GPT-TM" at bounding box center [70, 124] width 59 height 11
click at [51, 120] on input "Запустить подстановку GPT-TM" at bounding box center [46, 124] width 11 height 11
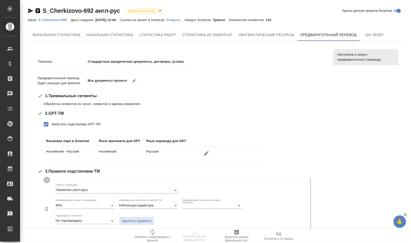
scroll to position [63, 0]
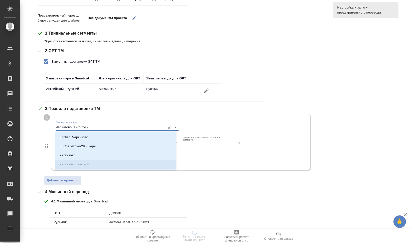
click at [96, 129] on input "Черкизово (англ-рус)" at bounding box center [109, 128] width 107 height 6
click at [98, 140] on li "English, Черкизово" at bounding box center [115, 137] width 121 height 9
checkbox input "false"
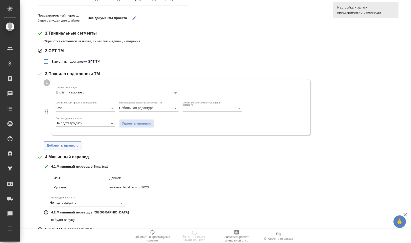
click at [75, 148] on span "Добавить правило" at bounding box center [63, 146] width 32 height 6
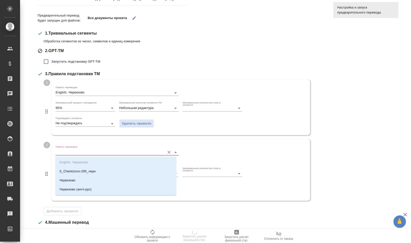
click at [80, 152] on input "Память переводов" at bounding box center [109, 152] width 107 height 6
click at [89, 170] on p "S_Cherkizovо-295_черн" at bounding box center [77, 171] width 36 height 5
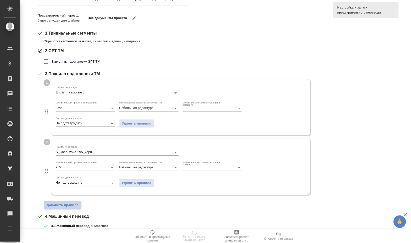
click at [76, 205] on span "Добавить правило" at bounding box center [63, 205] width 32 height 6
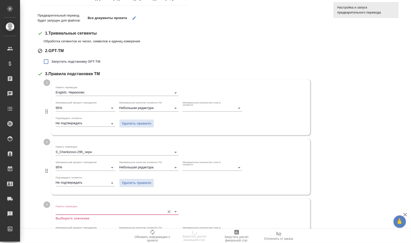
click at [89, 209] on input "Память переводов" at bounding box center [109, 212] width 107 height 6
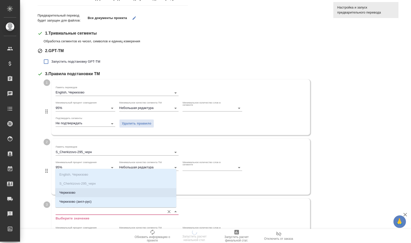
click at [92, 190] on li "Черкизово" at bounding box center [115, 192] width 121 height 9
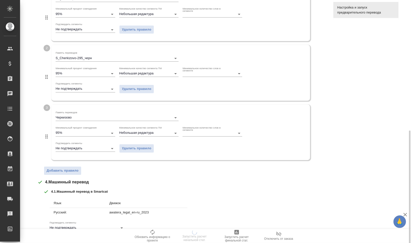
scroll to position [188, 0]
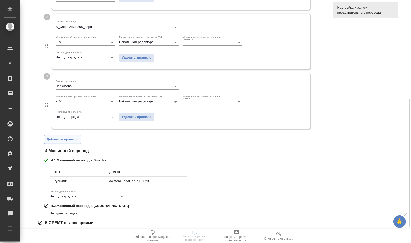
click at [74, 137] on span "Добавить правило" at bounding box center [63, 140] width 32 height 6
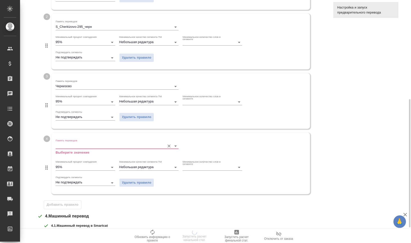
click at [88, 144] on input "Память переводов" at bounding box center [109, 146] width 107 height 6
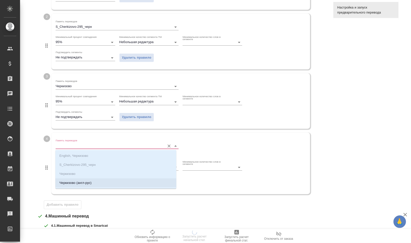
click at [101, 185] on li "Черкизово (англ-рус)" at bounding box center [115, 182] width 121 height 9
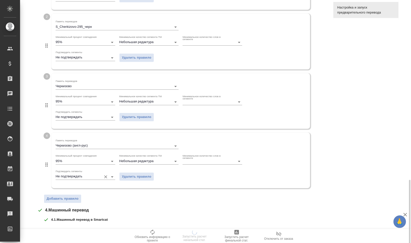
scroll to position [276, 0]
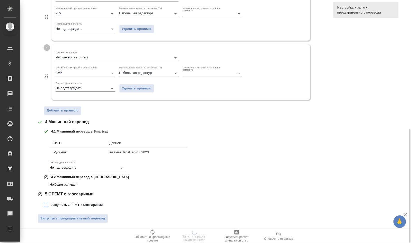
click at [83, 193] on span "5 . GPEMT с глоссариями" at bounding box center [69, 194] width 49 height 6
click at [92, 202] on span "Запустить GPEMT с глоссариями" at bounding box center [76, 204] width 51 height 5
click at [51, 202] on input "Запустить GPEMT с глоссариями" at bounding box center [46, 205] width 11 height 11
checkbox input "true"
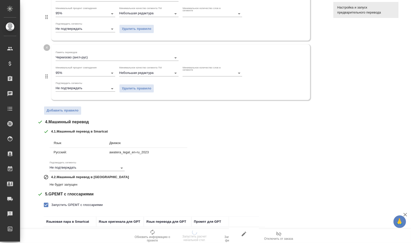
scroll to position [311, 0]
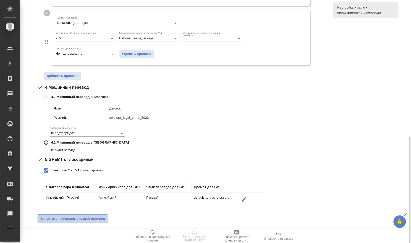
click at [93, 217] on span "Запустить предварительный перевод" at bounding box center [72, 219] width 65 height 6
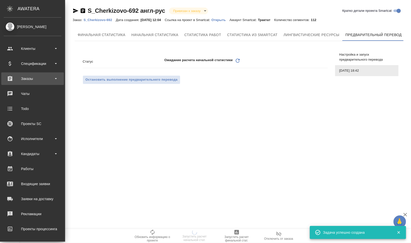
scroll to position [0, 0]
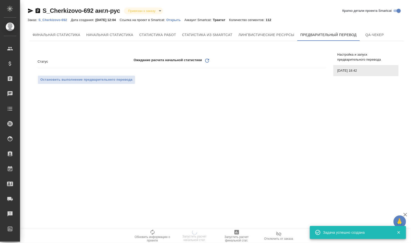
click at [208, 61] on icon "Обновить" at bounding box center [207, 61] width 6 height 6
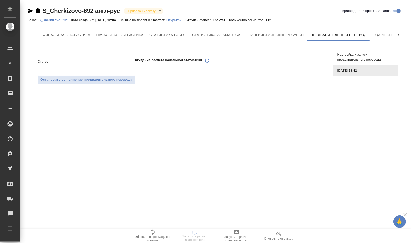
click at [207, 61] on icon "Обновить" at bounding box center [207, 61] width 6 height 6
click at [204, 57] on div "Статус Ожидание расчета начальной статистики Обновить" at bounding box center [182, 61] width 288 height 9
click at [206, 60] on icon "Обновить" at bounding box center [207, 61] width 6 height 6
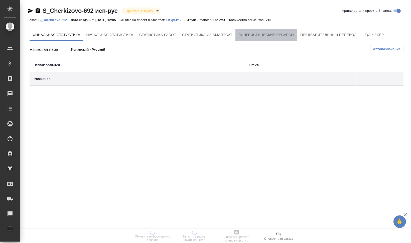
click at [274, 32] on span "Лингвистические ресурсы" at bounding box center [267, 35] width 56 height 6
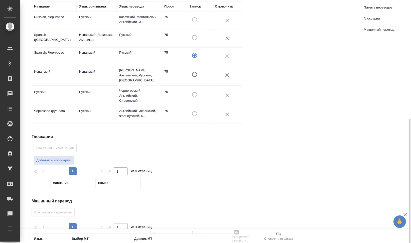
scroll to position [129, 0]
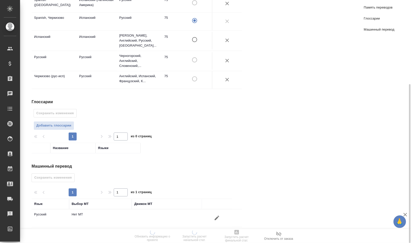
click at [220, 213] on button "button" at bounding box center [217, 218] width 12 height 12
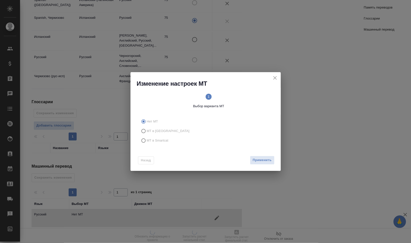
click at [164, 141] on span "МТ в Smartcat" at bounding box center [158, 140] width 22 height 5
click at [147, 141] on input "МТ в Smartcat" at bounding box center [143, 141] width 8 height 10
radio input "true"
click at [242, 98] on text "2" at bounding box center [242, 97] width 2 height 4
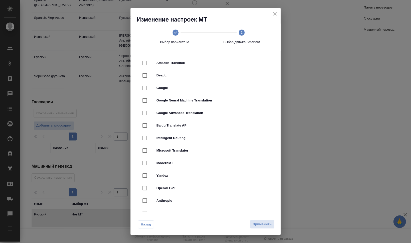
click at [185, 76] on span "DeepL" at bounding box center [213, 75] width 112 height 5
checkbox input "true"
click at [262, 224] on span "Применить" at bounding box center [262, 224] width 19 height 6
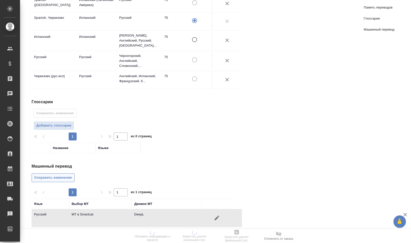
click at [48, 176] on span "Сохранить изменения" at bounding box center [53, 178] width 38 height 6
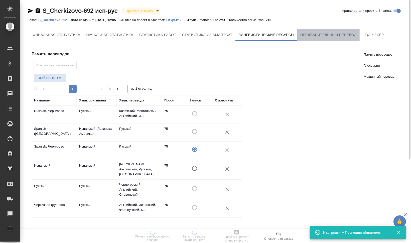
click at [324, 38] on button "Предварительный перевод" at bounding box center [328, 35] width 62 height 12
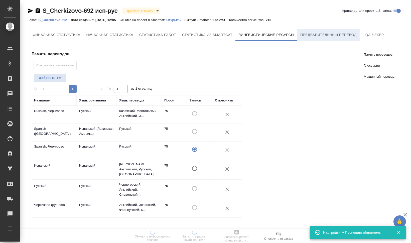
click at [326, 36] on span "Предварительный перевод" at bounding box center [328, 35] width 56 height 6
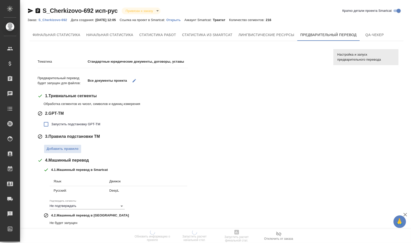
click at [79, 124] on span "Запустить подстановку GPT-TM" at bounding box center [75, 124] width 49 height 5
click at [51, 124] on input "Запустить подстановку GPT-TM" at bounding box center [46, 124] width 11 height 11
checkbox input "true"
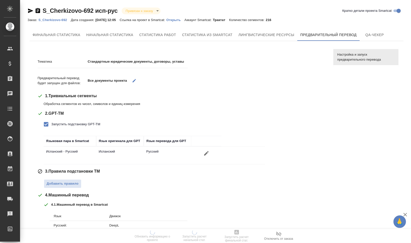
scroll to position [63, 0]
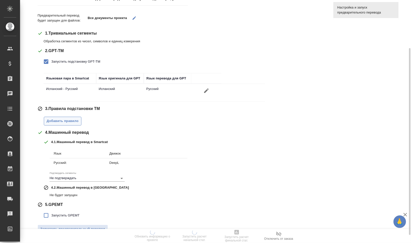
click at [58, 120] on span "Добавить правило" at bounding box center [63, 121] width 32 height 6
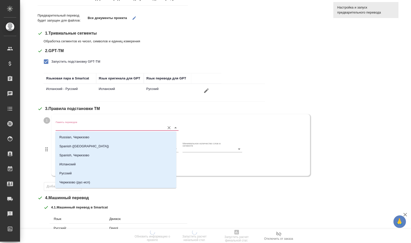
click at [66, 127] on input "Память переводов" at bounding box center [109, 128] width 107 height 6
click at [79, 139] on p "Russian, Черкизово" at bounding box center [74, 137] width 30 height 5
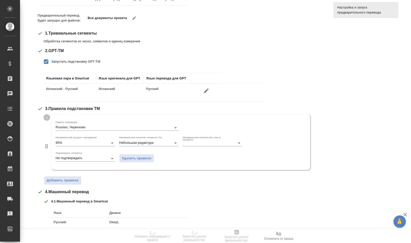
scroll to position [125, 0]
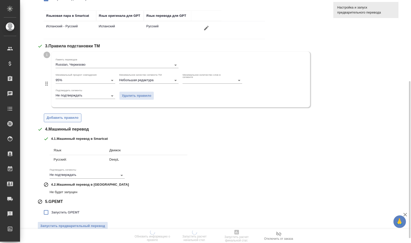
click at [67, 115] on span "Добавить правило" at bounding box center [63, 118] width 32 height 6
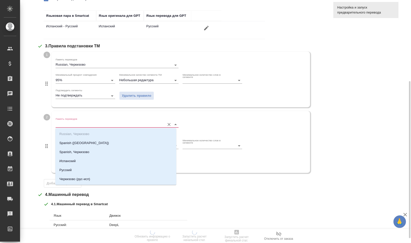
click at [76, 123] on input "Память переводов" at bounding box center [109, 124] width 107 height 6
click at [84, 142] on p "Spanish ([GEOGRAPHIC_DATA])" at bounding box center [84, 143] width 50 height 5
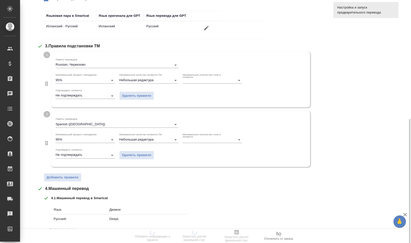
scroll to position [188, 0]
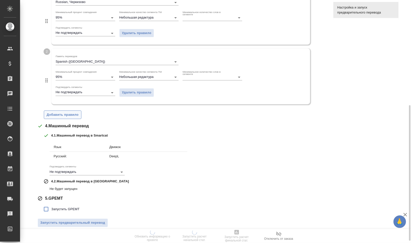
click at [63, 113] on span "Добавить правило" at bounding box center [63, 115] width 32 height 6
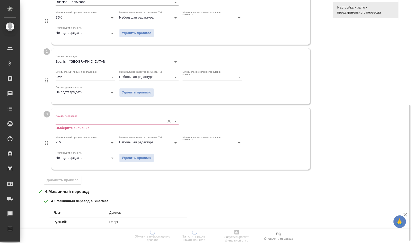
click at [72, 121] on input "Память переводов" at bounding box center [109, 121] width 107 height 6
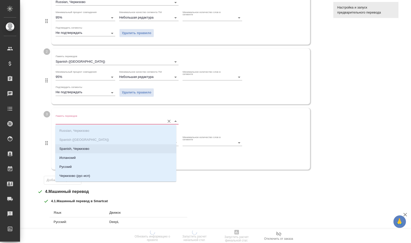
click at [84, 151] on li "Spanish, Черкизово" at bounding box center [115, 148] width 121 height 9
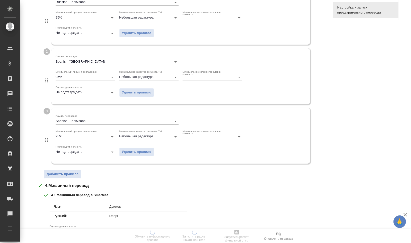
scroll to position [251, 0]
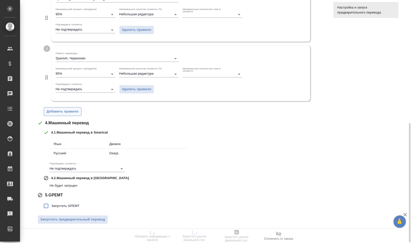
click at [69, 107] on button "Добавить правило" at bounding box center [63, 111] width 38 height 9
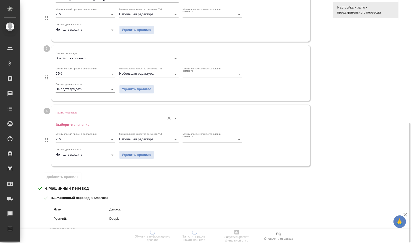
click at [72, 119] on input "Память переводов" at bounding box center [109, 118] width 107 height 6
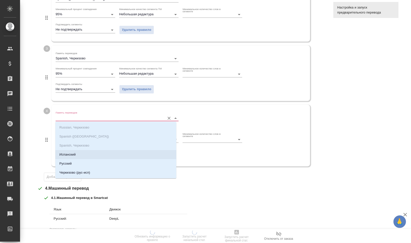
click at [80, 153] on li "Испанский" at bounding box center [115, 154] width 121 height 9
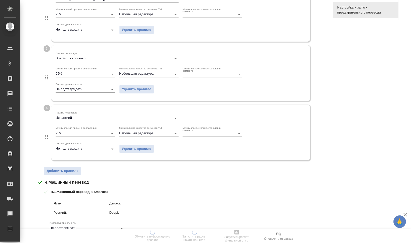
scroll to position [311, 0]
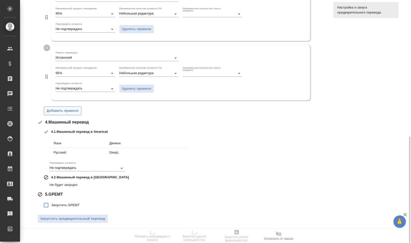
click at [71, 114] on button "Добавить правило" at bounding box center [63, 110] width 38 height 9
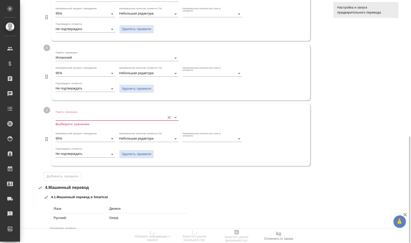
click at [74, 120] on input "Память переводов" at bounding box center [109, 117] width 107 height 6
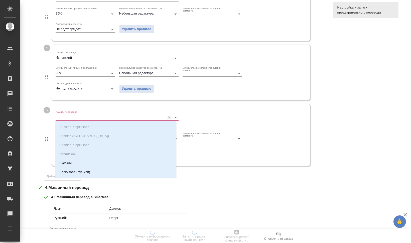
click at [85, 160] on li "Русский" at bounding box center [115, 163] width 121 height 9
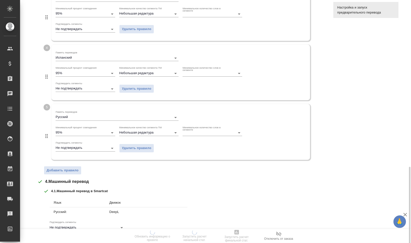
scroll to position [370, 0]
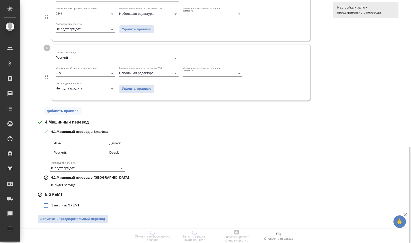
click at [65, 113] on button "Добавить правило" at bounding box center [63, 111] width 38 height 9
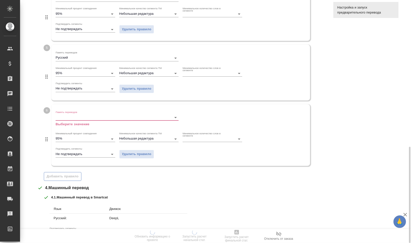
click at [67, 120] on div "Память переводов Выберите значение" at bounding box center [117, 118] width 123 height 16
click at [80, 119] on input "Память переводов" at bounding box center [109, 117] width 107 height 6
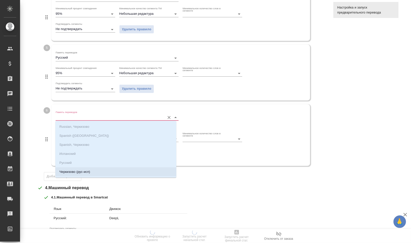
click at [84, 171] on p "Черкизово (рус-исп)" at bounding box center [74, 171] width 31 height 5
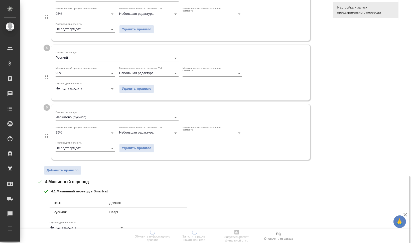
scroll to position [429, 0]
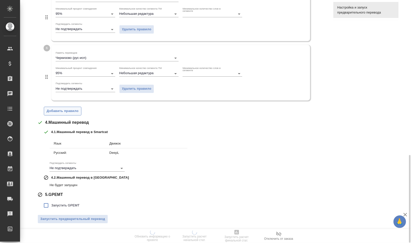
click at [66, 111] on span "Добавить правило" at bounding box center [63, 111] width 32 height 6
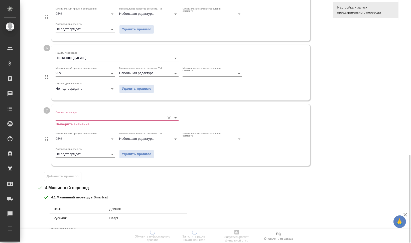
click at [70, 117] on input "Память переводов" at bounding box center [109, 117] width 107 height 6
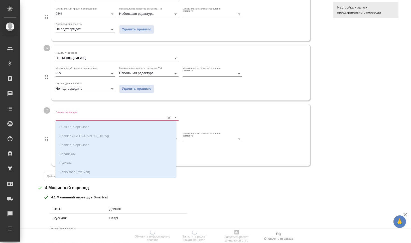
scroll to position [8, 0]
click at [176, 202] on div "4 . 1 . Машинный перевод в Smartcat Язык Движок Русский: DeepL Подтвердить сегм…" at bounding box center [185, 224] width 282 height 58
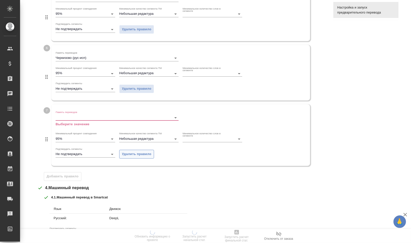
click at [129, 153] on span "Удалить правило" at bounding box center [137, 154] width 30 height 6
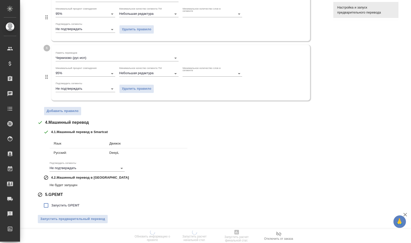
click at [70, 203] on span "Запустить GPEMT" at bounding box center [65, 205] width 28 height 5
click at [51, 202] on input "Запустить GPEMT" at bounding box center [46, 205] width 11 height 11
checkbox input "true"
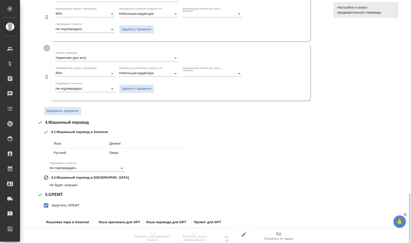
scroll to position [464, 0]
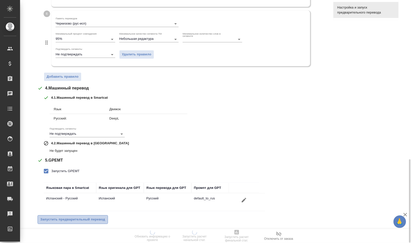
click at [89, 218] on span "Запустить предварительный перевод" at bounding box center [72, 220] width 65 height 6
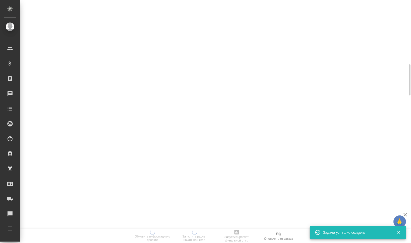
scroll to position [0, 0]
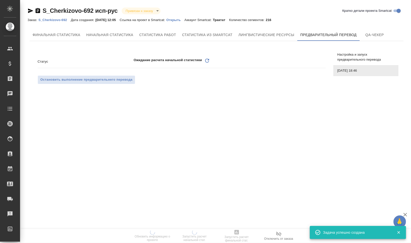
click at [206, 61] on icon at bounding box center [207, 61] width 4 height 4
click at [208, 61] on icon "Обновить" at bounding box center [207, 61] width 6 height 6
